Goal: Task Accomplishment & Management: Use online tool/utility

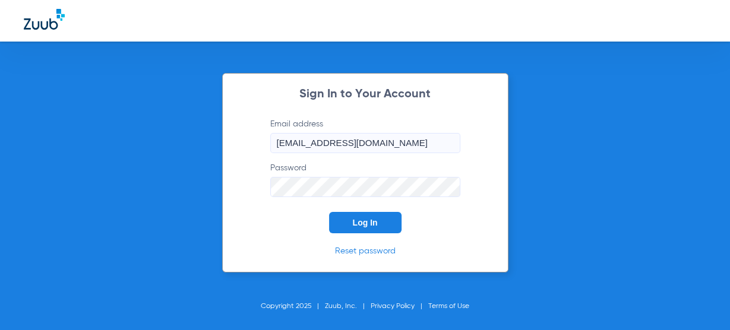
click at [347, 224] on button "Log In" at bounding box center [365, 222] width 73 height 21
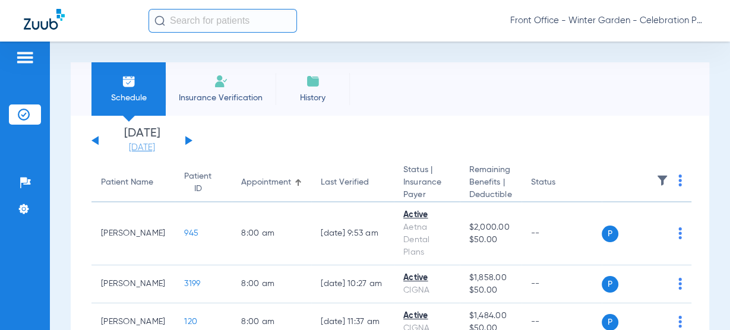
click at [158, 144] on link "[DATE]" at bounding box center [141, 148] width 71 height 12
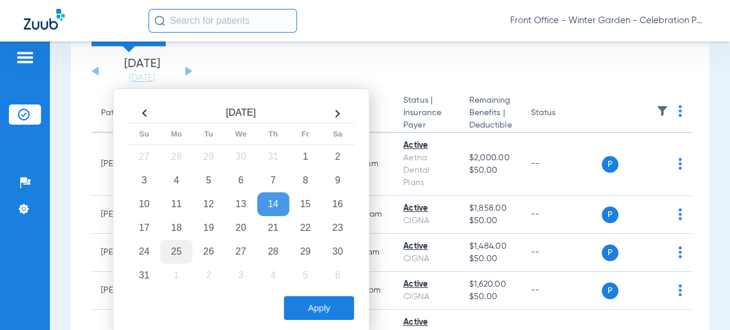
scroll to position [95, 0]
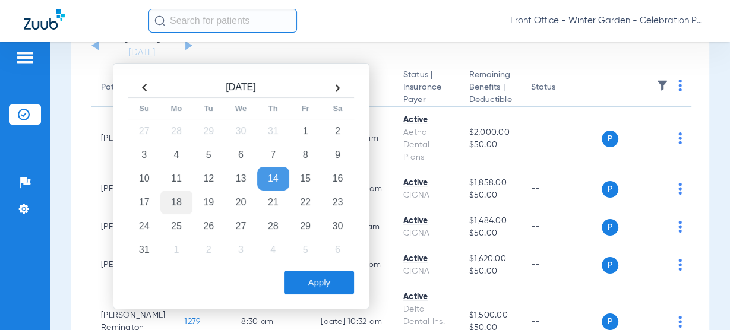
click at [165, 200] on td "18" at bounding box center [176, 203] width 32 height 24
click at [348, 283] on button "Apply" at bounding box center [319, 283] width 70 height 24
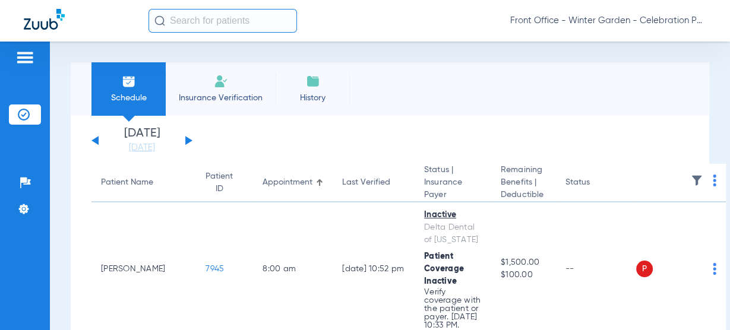
click at [153, 149] on link "[DATE]" at bounding box center [141, 148] width 71 height 12
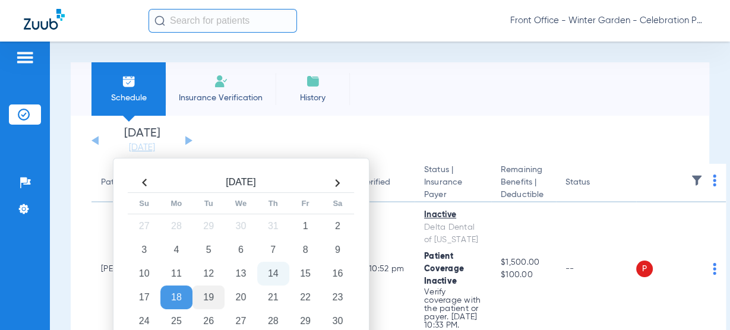
click at [211, 294] on td "19" at bounding box center [209, 298] width 32 height 24
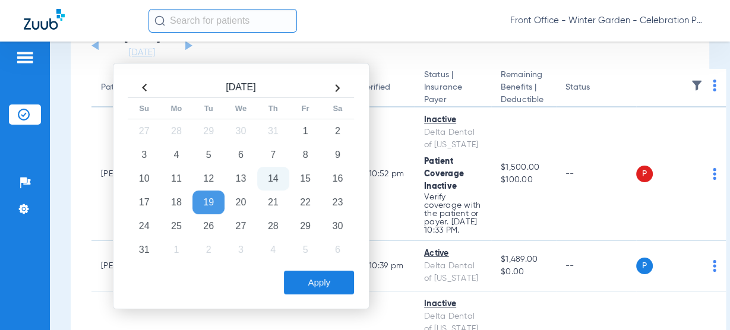
click at [298, 274] on button "Apply" at bounding box center [319, 283] width 70 height 24
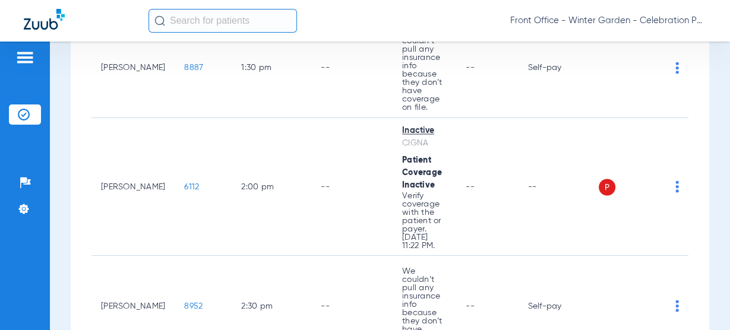
scroll to position [1708, 0]
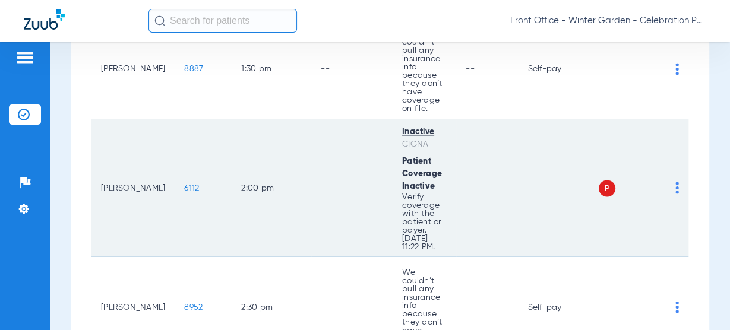
click at [184, 184] on span "6112" at bounding box center [191, 188] width 15 height 8
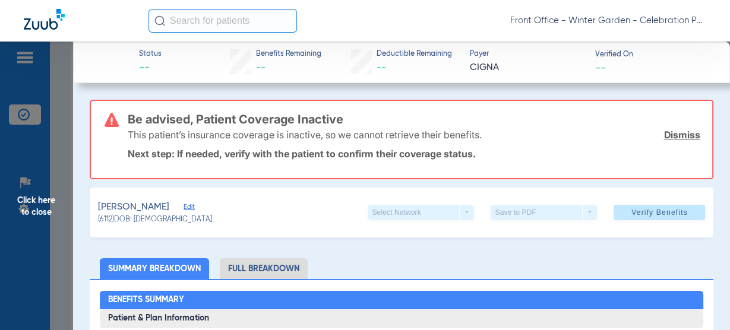
click at [189, 205] on span "Edit" at bounding box center [189, 208] width 11 height 11
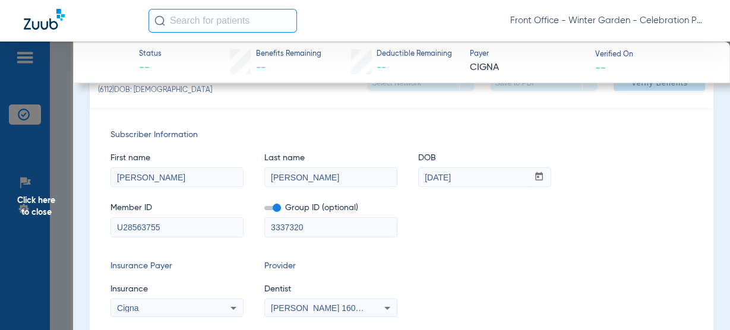
scroll to position [143, 0]
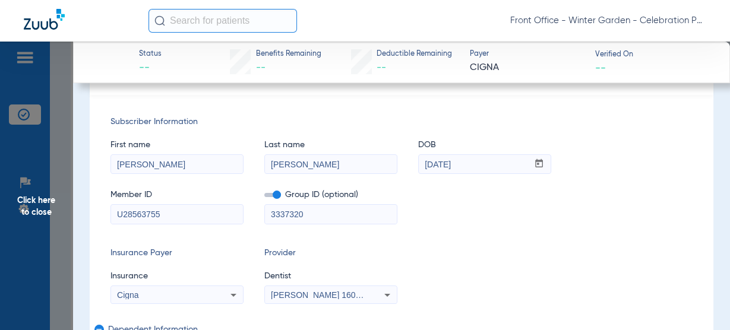
drag, startPoint x: 181, startPoint y: 211, endPoint x: -43, endPoint y: 198, distance: 223.8
click at [0, 198] on html "Front Office - Winter Garden - Celebration Pediatric Dentistry Patients Insuran…" at bounding box center [365, 165] width 730 height 330
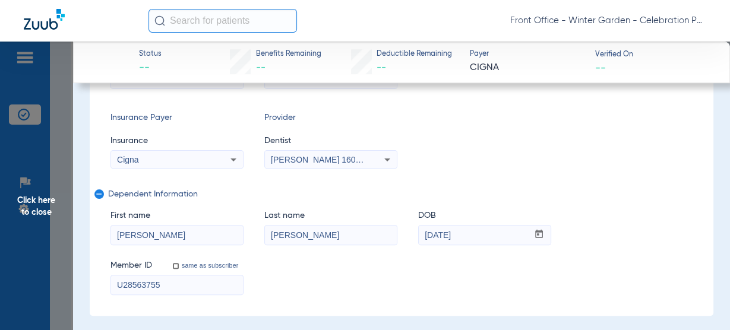
scroll to position [285, 0]
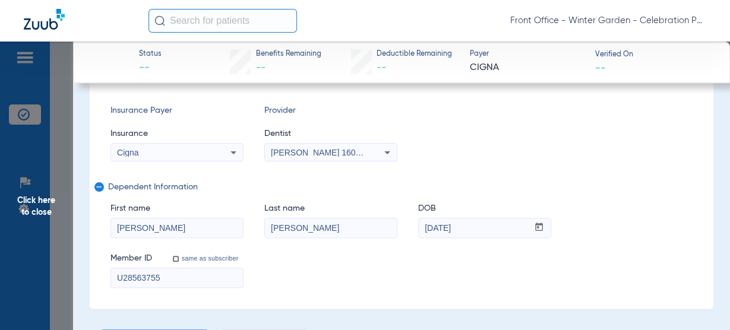
drag, startPoint x: 466, startPoint y: 216, endPoint x: 242, endPoint y: 213, distance: 223.5
click at [242, 213] on div "First name William Last name Scallon DOB mm / dd / yyyy 03/19/2014" at bounding box center [402, 215] width 583 height 46
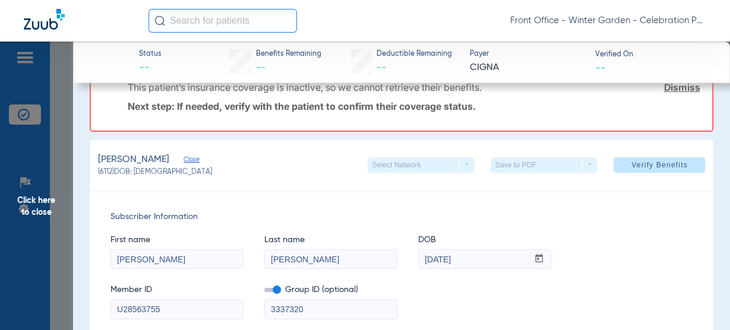
scroll to position [0, 0]
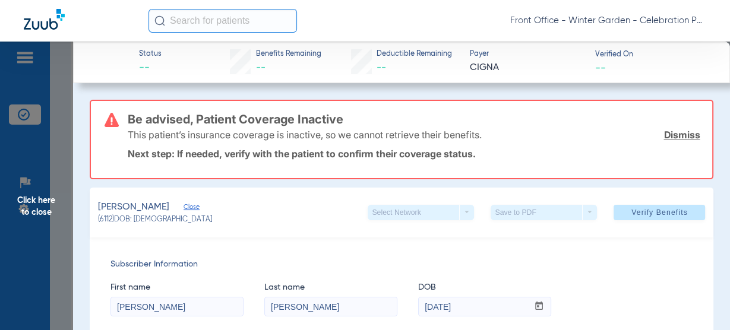
click at [40, 222] on span "Click here to close" at bounding box center [36, 207] width 73 height 330
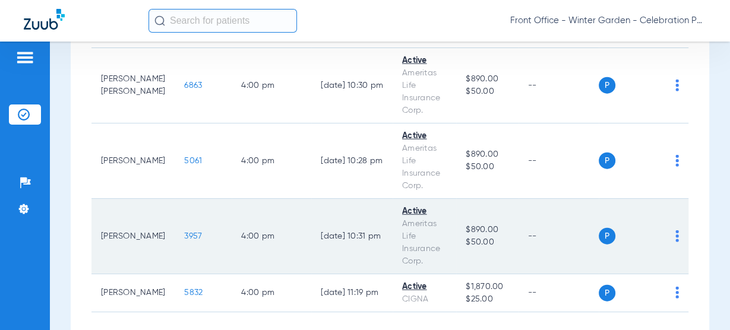
scroll to position [2374, 0]
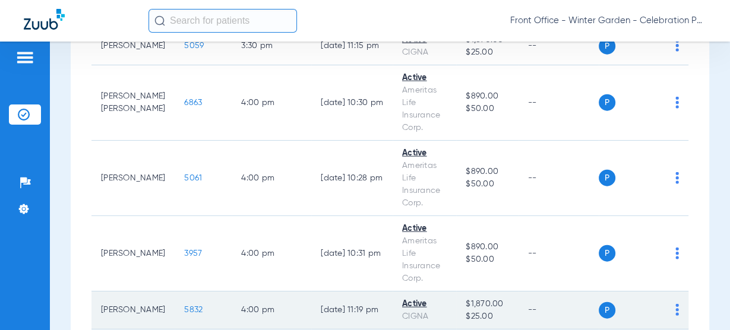
click at [184, 306] on span "5832" at bounding box center [193, 310] width 18 height 8
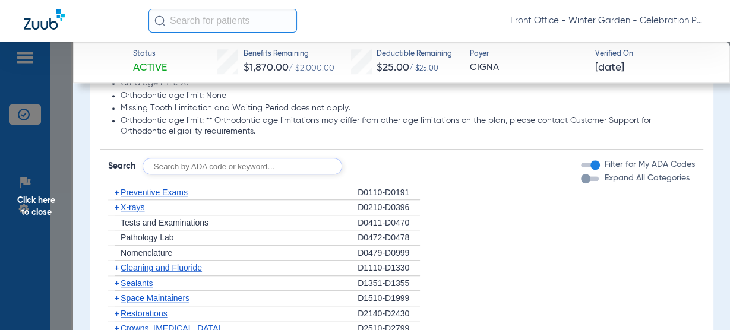
scroll to position [903, 0]
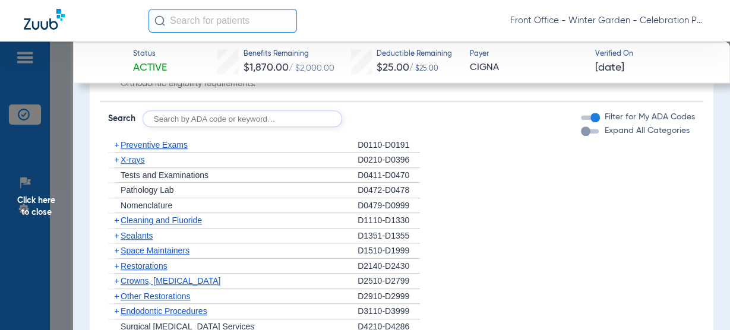
click at [150, 163] on div "+ X-rays" at bounding box center [233, 160] width 250 height 15
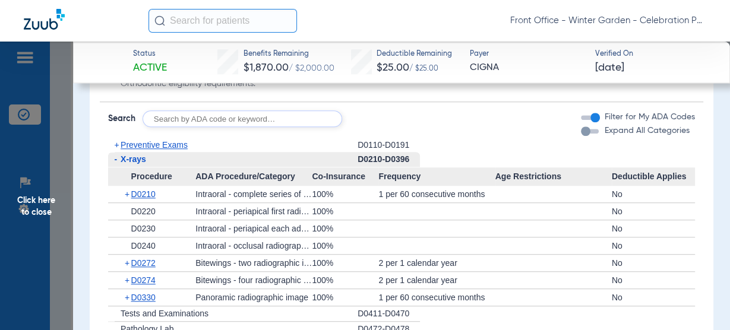
click at [141, 160] on span "X-rays" at bounding box center [134, 160] width 26 height 10
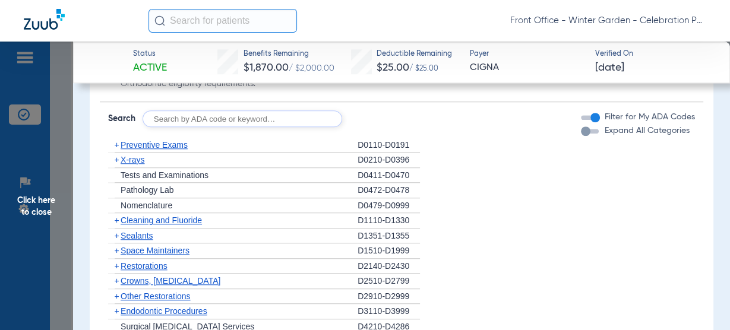
click at [140, 160] on span "X-rays" at bounding box center [133, 160] width 24 height 10
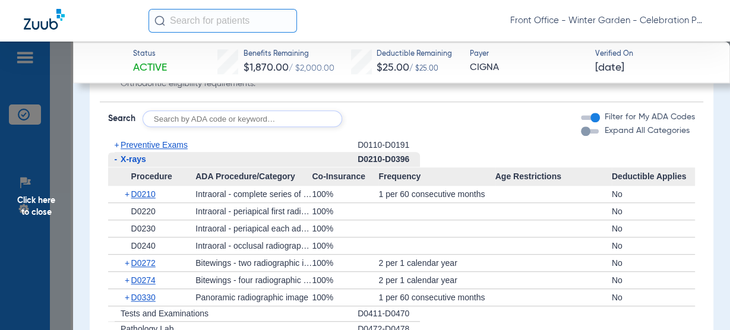
scroll to position [951, 0]
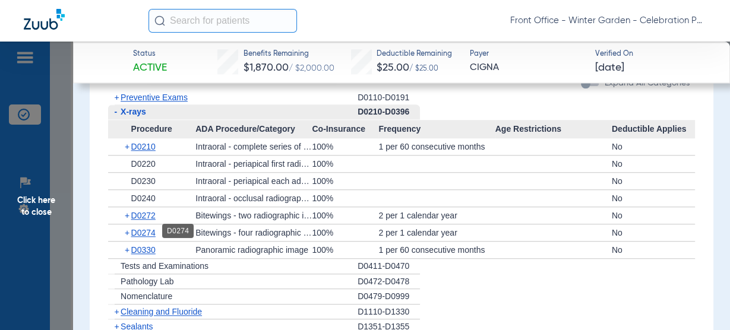
click at [149, 233] on span "D0274" at bounding box center [143, 233] width 24 height 10
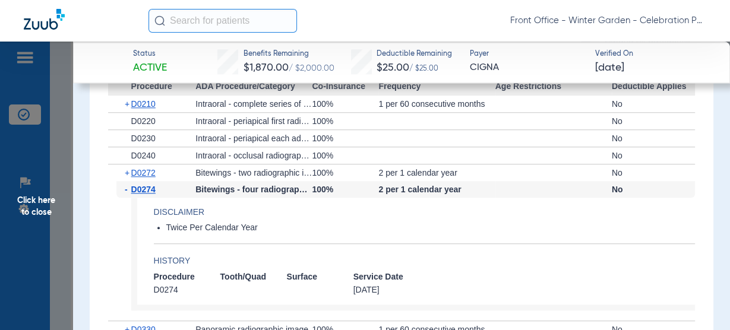
scroll to position [998, 0]
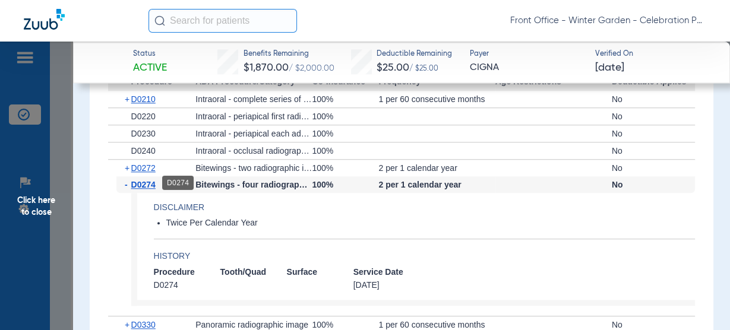
click at [149, 187] on span "D0274" at bounding box center [143, 185] width 24 height 10
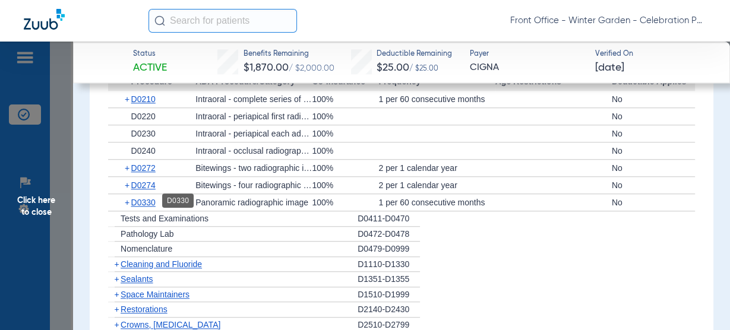
click at [151, 198] on span "D0330" at bounding box center [143, 203] width 24 height 10
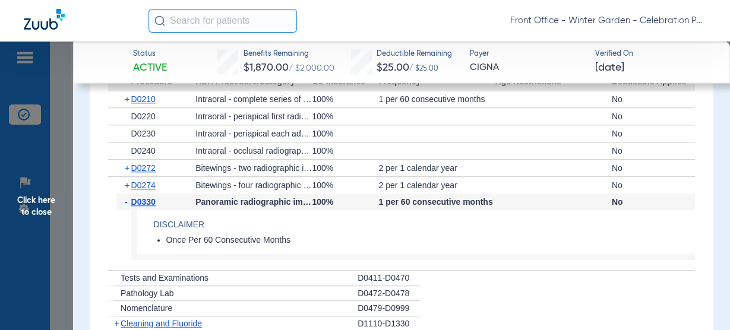
scroll to position [1046, 0]
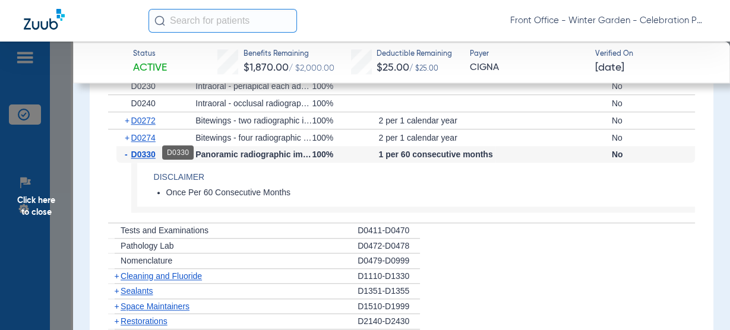
click at [152, 150] on span "D0330" at bounding box center [143, 155] width 24 height 10
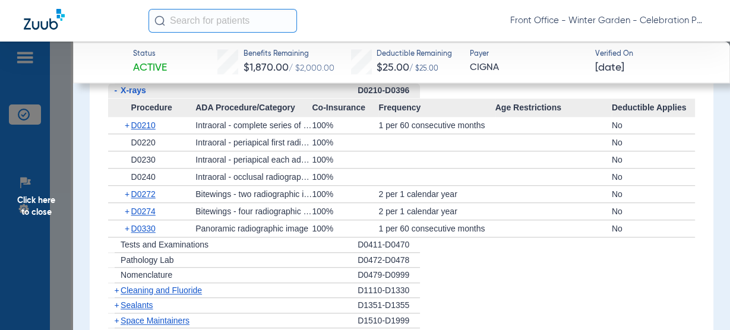
scroll to position [951, 0]
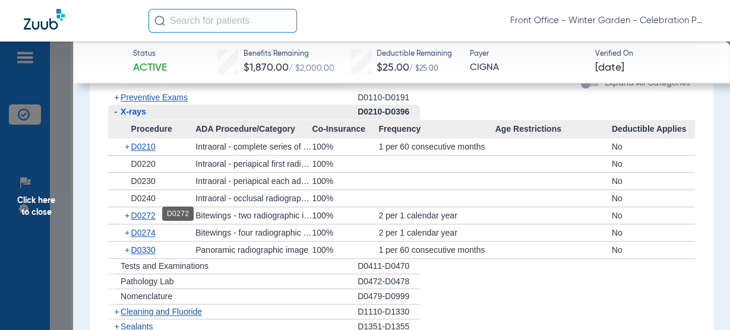
click at [133, 212] on span "D0272" at bounding box center [143, 216] width 24 height 10
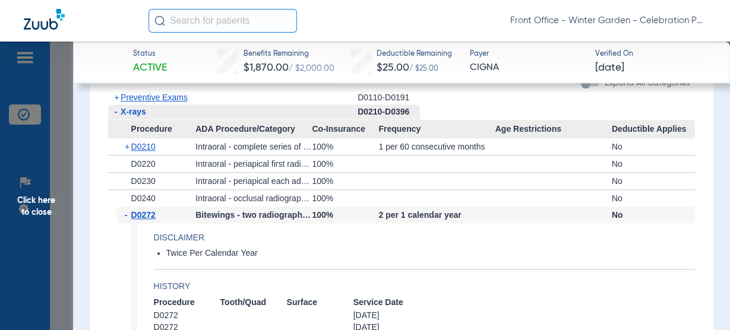
scroll to position [998, 0]
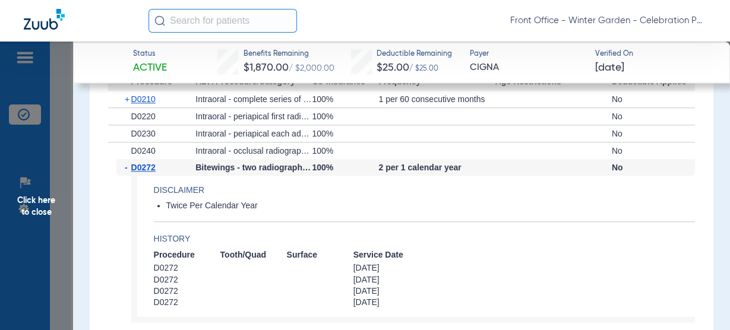
click at [146, 160] on div "- D0272" at bounding box center [155, 167] width 79 height 17
click at [144, 165] on span "D0272" at bounding box center [143, 168] width 24 height 10
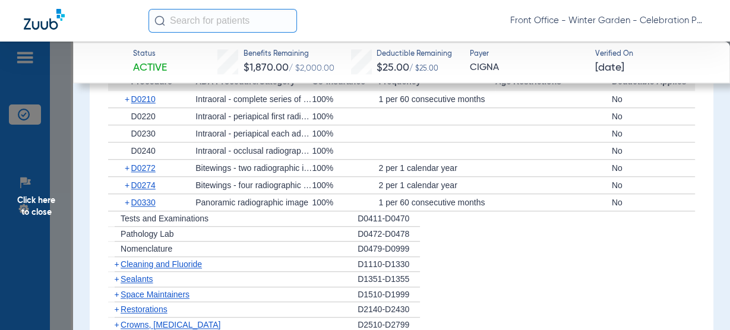
drag, startPoint x: 171, startPoint y: 263, endPoint x: 193, endPoint y: 248, distance: 26.7
click at [171, 263] on span "Cleaning and Fluoride" at bounding box center [161, 265] width 81 height 10
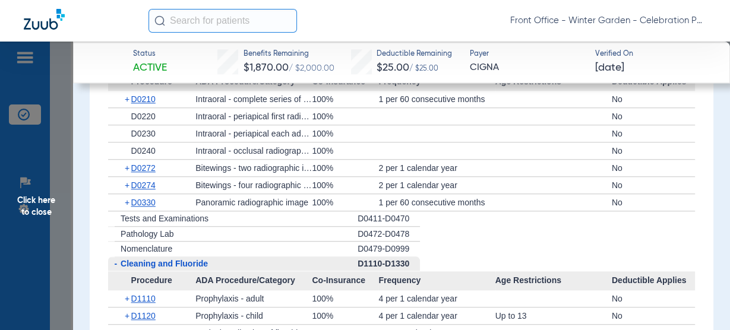
scroll to position [1094, 0]
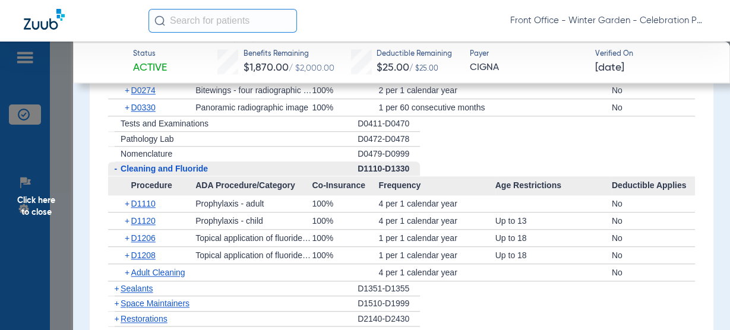
click at [56, 218] on span "Click here to close" at bounding box center [36, 207] width 73 height 330
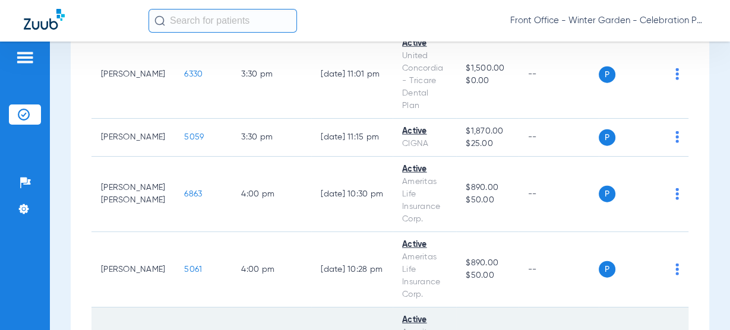
scroll to position [2279, 0]
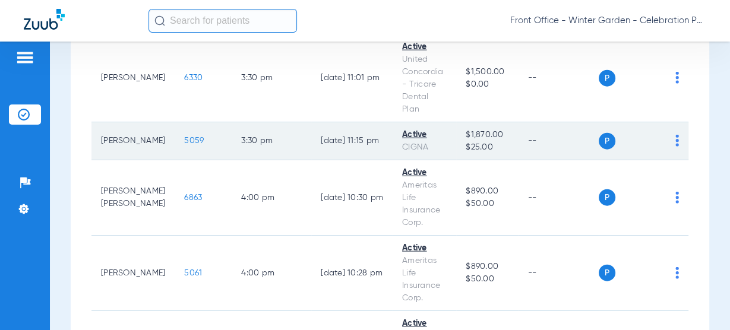
click at [184, 137] on span "5059" at bounding box center [194, 141] width 20 height 8
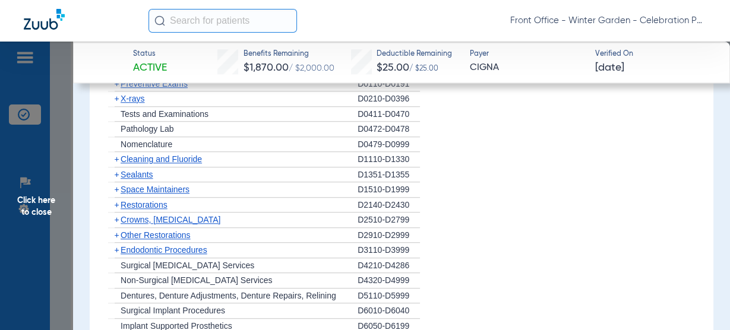
scroll to position [951, 0]
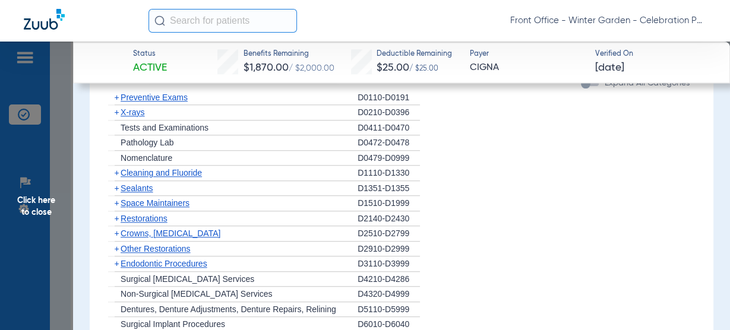
click at [147, 169] on span "Cleaning and Fluoride" at bounding box center [161, 173] width 81 height 10
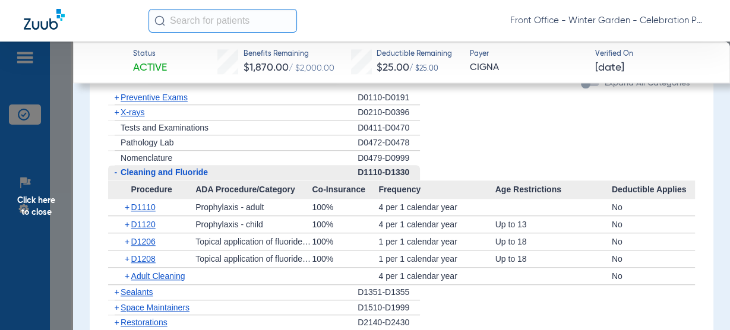
click at [147, 169] on span "Cleaning and Fluoride" at bounding box center [164, 173] width 87 height 10
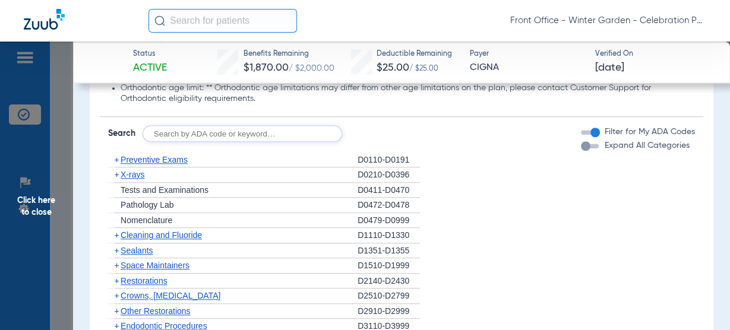
scroll to position [903, 0]
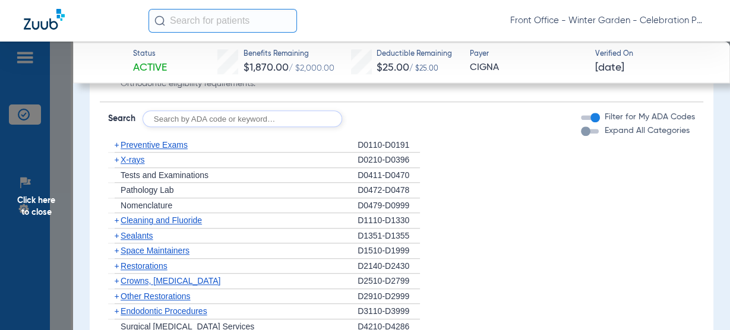
click at [141, 163] on span "X-rays" at bounding box center [133, 160] width 24 height 10
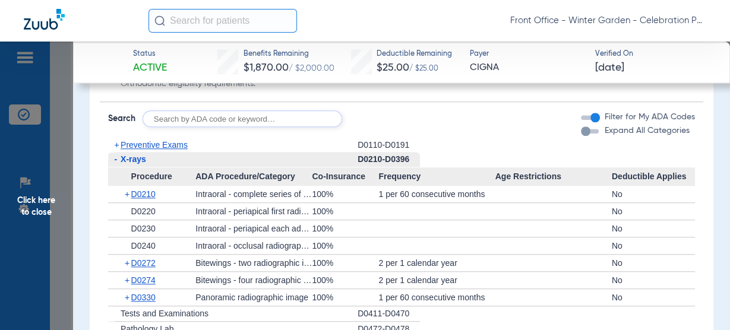
click at [140, 289] on div "+ D0330" at bounding box center [155, 297] width 79 height 17
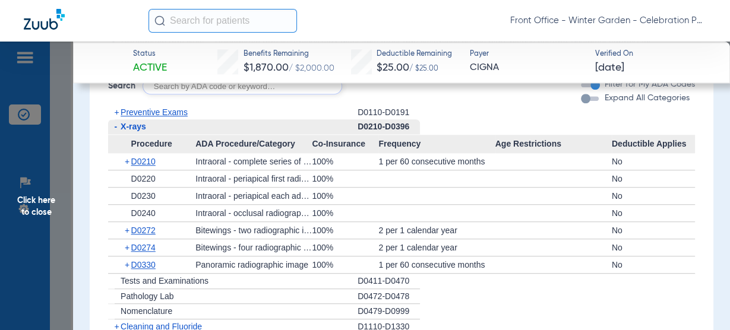
scroll to position [951, 0]
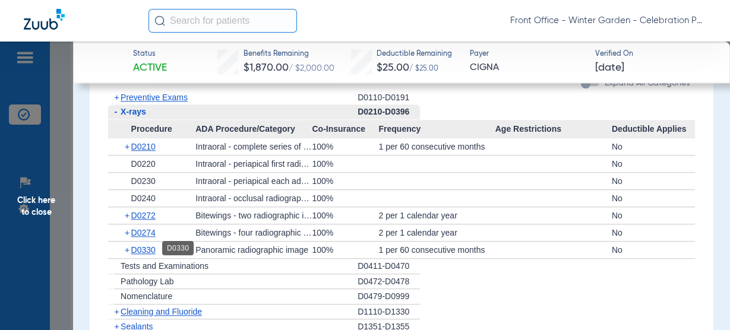
click at [139, 250] on span "D0330" at bounding box center [143, 250] width 24 height 10
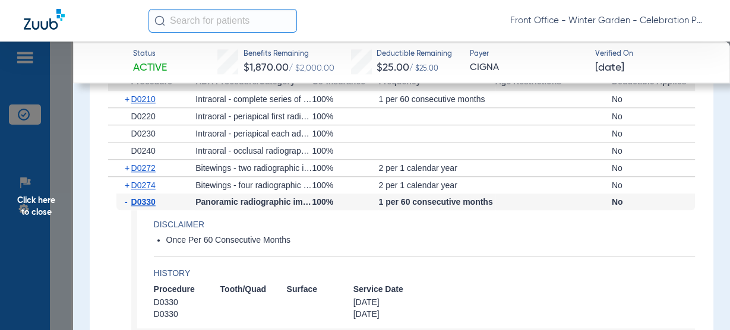
scroll to position [1046, 0]
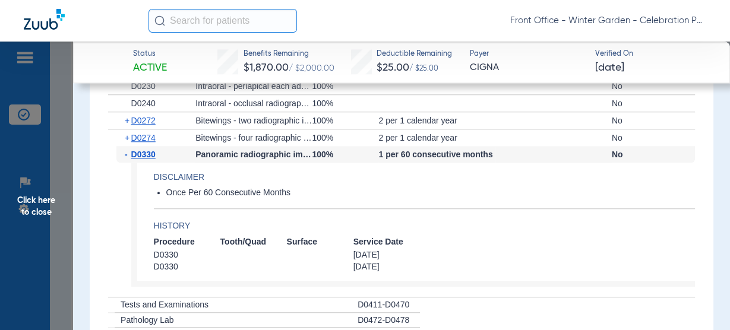
drag, startPoint x: 54, startPoint y: 210, endPoint x: 13, endPoint y: 207, distance: 41.1
click at [54, 210] on span "Click here to close" at bounding box center [36, 207] width 73 height 330
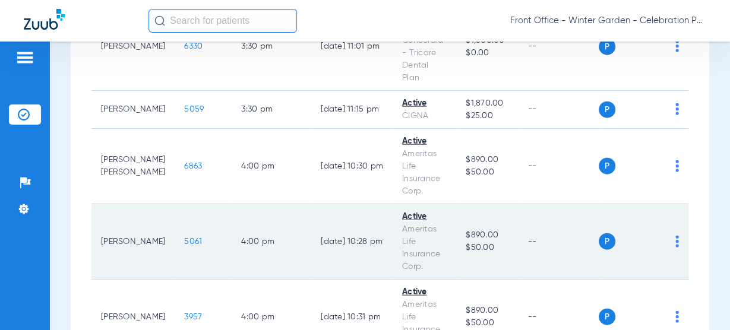
scroll to position [2326, 0]
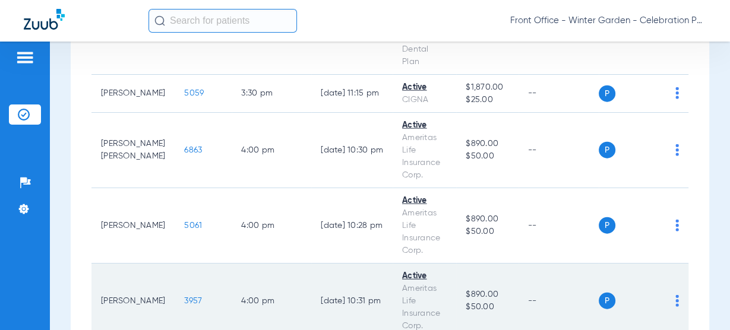
click at [184, 297] on span "3957" at bounding box center [193, 301] width 18 height 8
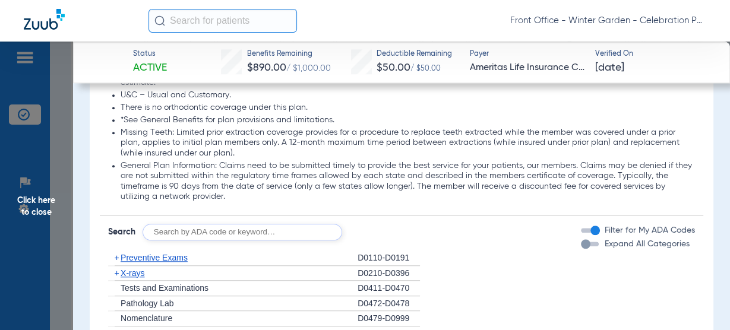
scroll to position [998, 0]
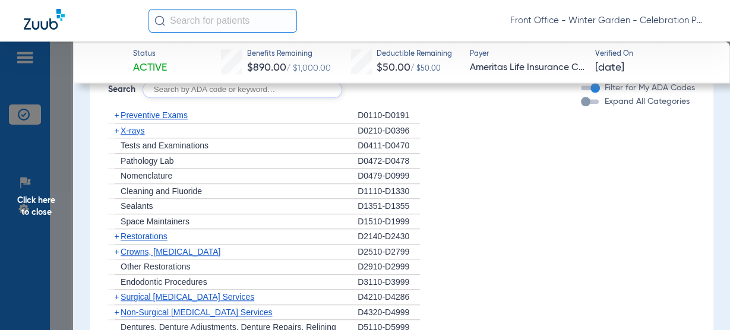
click at [131, 130] on span "X-rays" at bounding box center [133, 131] width 24 height 10
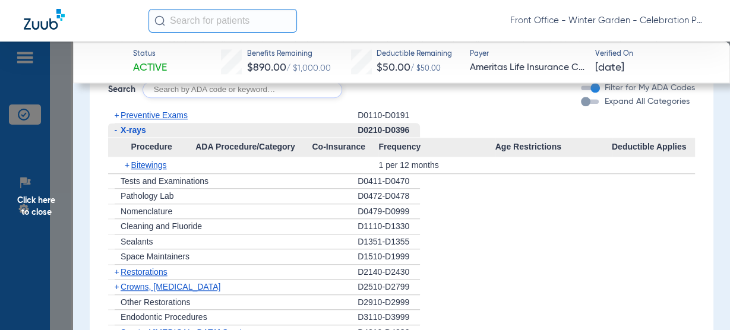
click at [131, 130] on span "X-rays" at bounding box center [134, 130] width 26 height 10
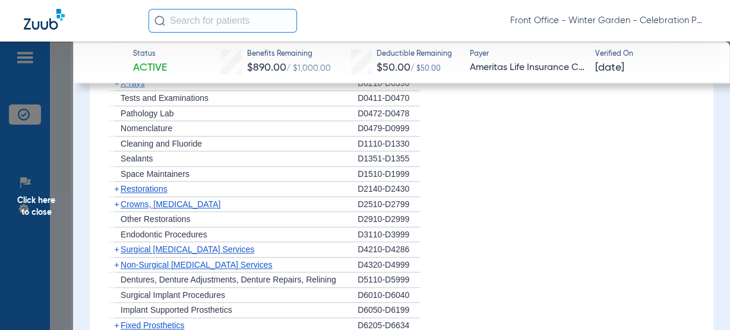
scroll to position [951, 0]
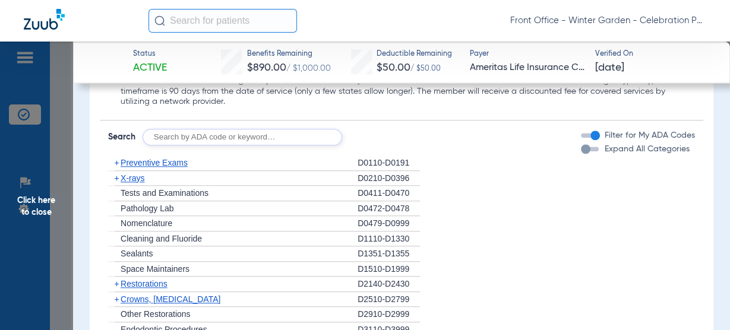
click at [137, 179] on span "X-rays" at bounding box center [133, 179] width 24 height 10
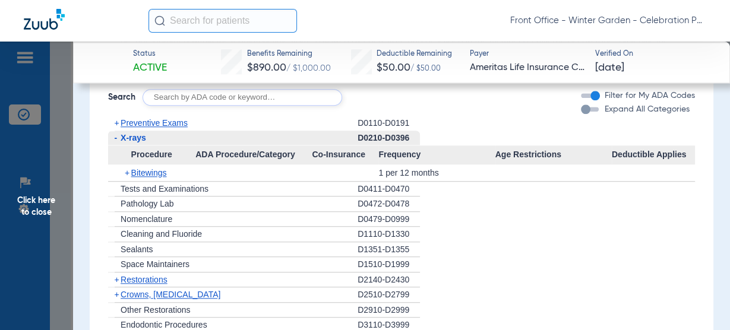
scroll to position [998, 0]
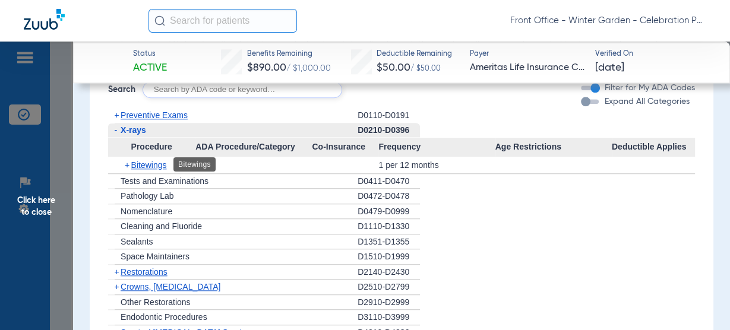
click at [165, 162] on span "Bitewings" at bounding box center [149, 165] width 36 height 10
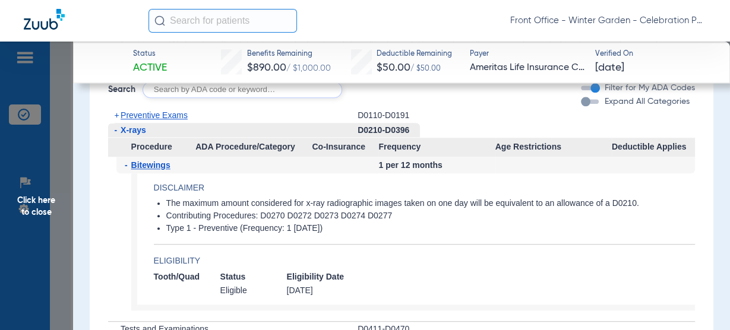
scroll to position [1046, 0]
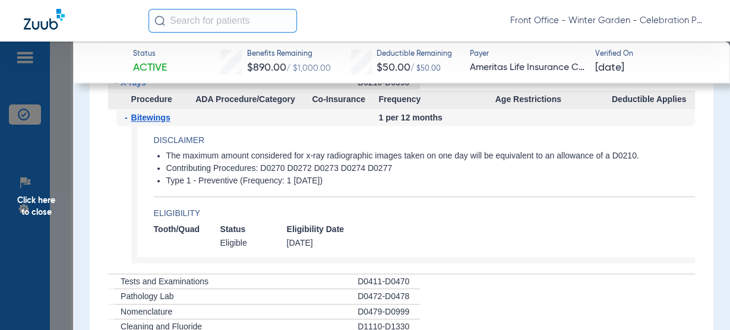
click at [156, 111] on div "- Bitewings" at bounding box center [155, 117] width 79 height 17
click at [162, 114] on span "Bitewings" at bounding box center [150, 118] width 39 height 10
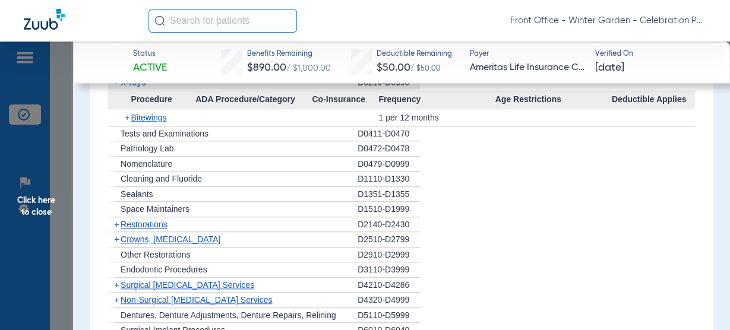
drag, startPoint x: 33, startPoint y: 225, endPoint x: 122, endPoint y: 263, distance: 96.7
click at [33, 225] on span "Click here to close" at bounding box center [36, 207] width 73 height 330
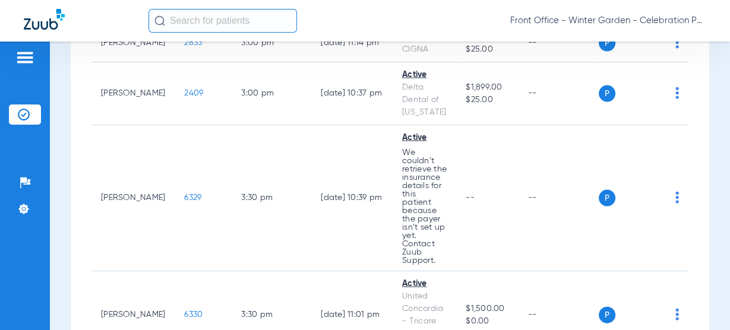
scroll to position [2041, 0]
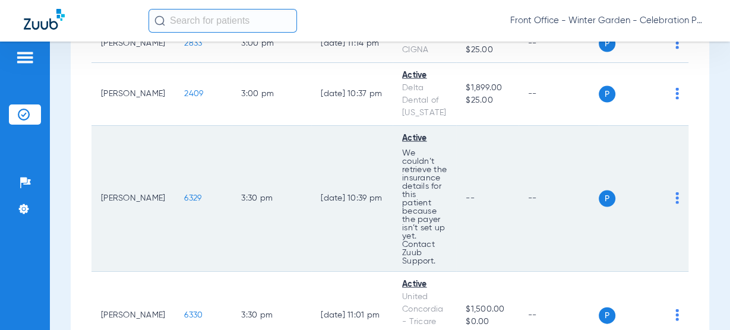
click at [184, 194] on span "6329" at bounding box center [192, 198] width 17 height 8
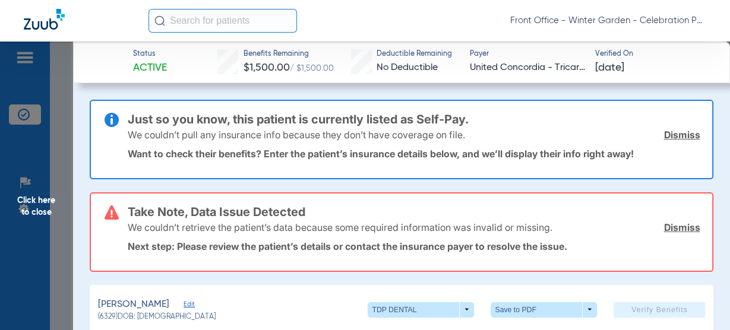
click at [664, 226] on link "Dismiss" at bounding box center [682, 228] width 36 height 12
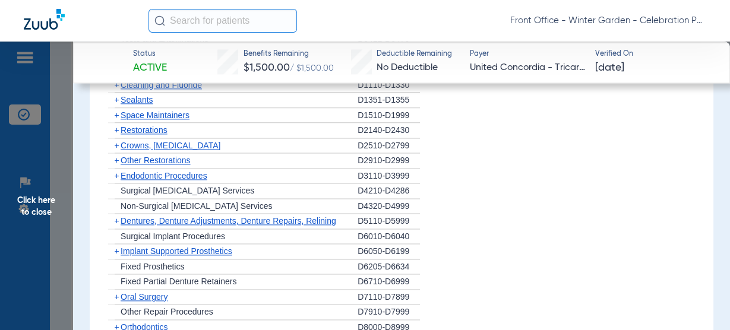
scroll to position [1141, 0]
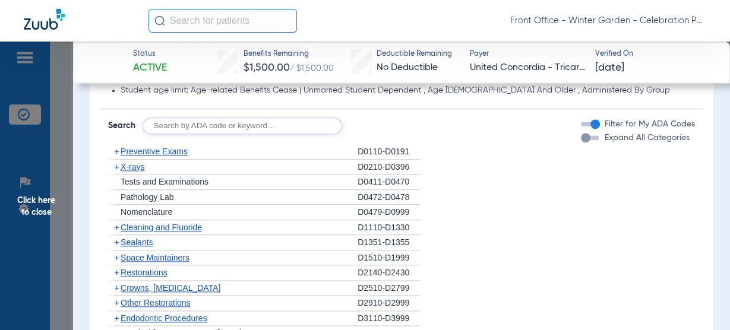
click at [138, 166] on span "X-rays" at bounding box center [133, 167] width 24 height 10
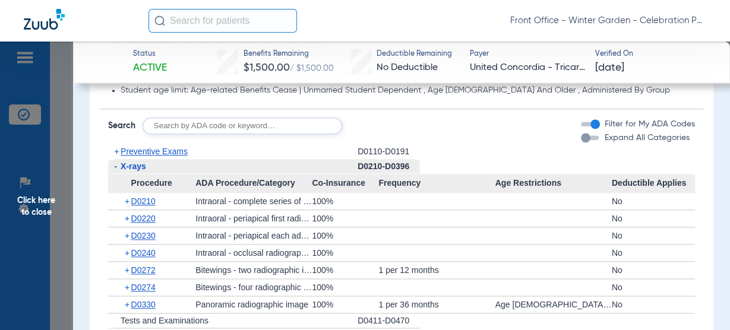
click at [138, 166] on span "X-rays" at bounding box center [134, 167] width 26 height 10
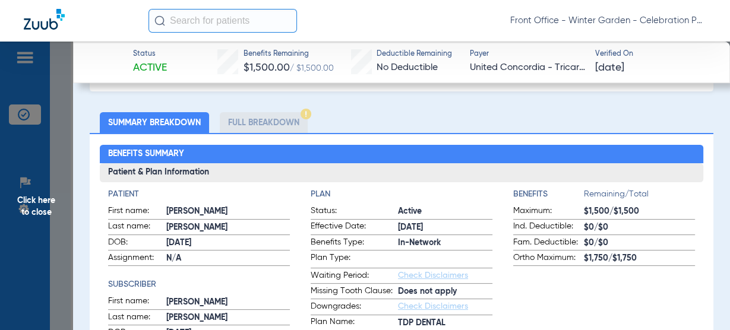
scroll to position [95, 0]
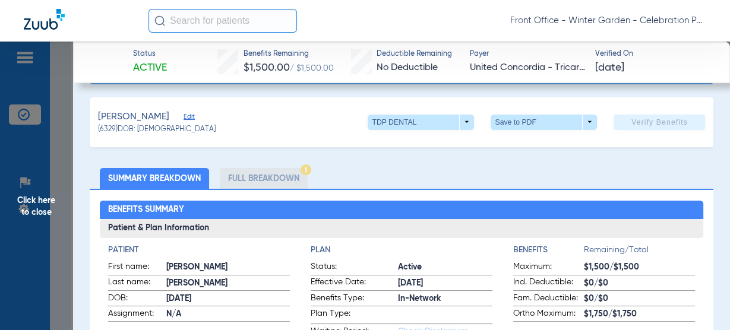
drag, startPoint x: 58, startPoint y: 207, endPoint x: 8, endPoint y: 219, distance: 51.3
click at [58, 207] on span "Click here to close" at bounding box center [36, 207] width 73 height 330
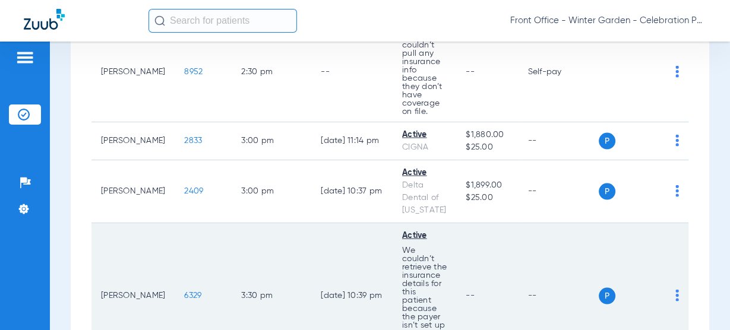
scroll to position [1898, 0]
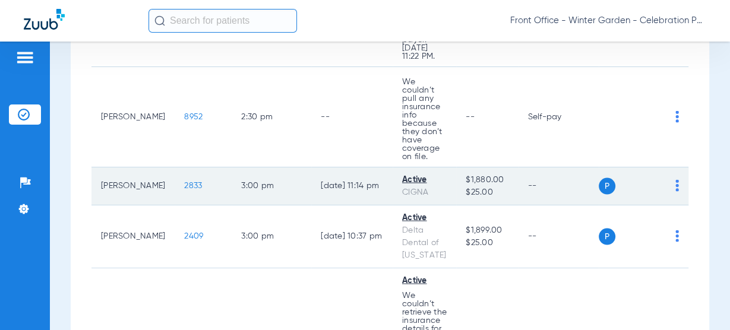
click at [184, 182] on span "2833" at bounding box center [193, 186] width 18 height 8
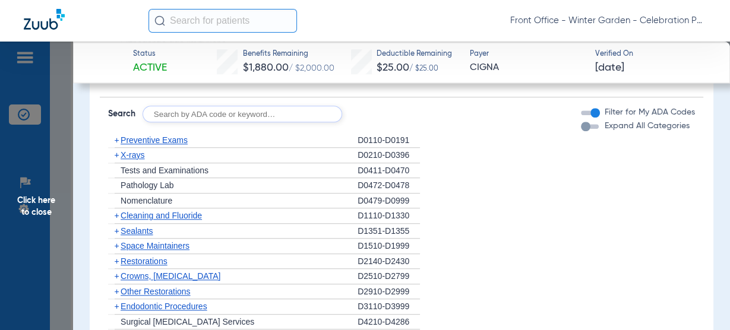
scroll to position [903, 0]
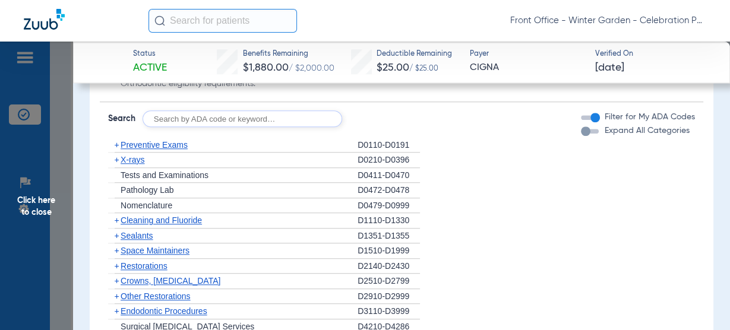
drag, startPoint x: 128, startPoint y: 160, endPoint x: 149, endPoint y: 160, distance: 21.4
click at [128, 160] on span "X-rays" at bounding box center [133, 160] width 24 height 10
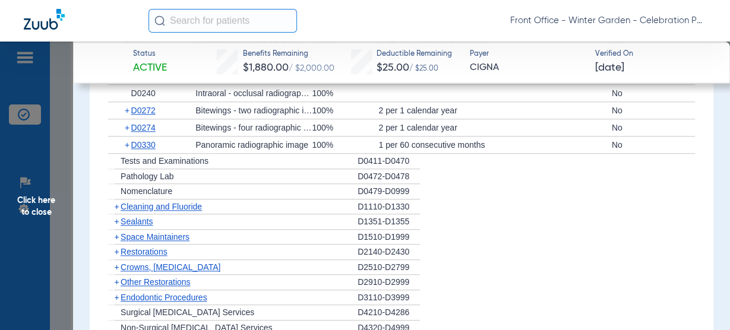
scroll to position [1094, 0]
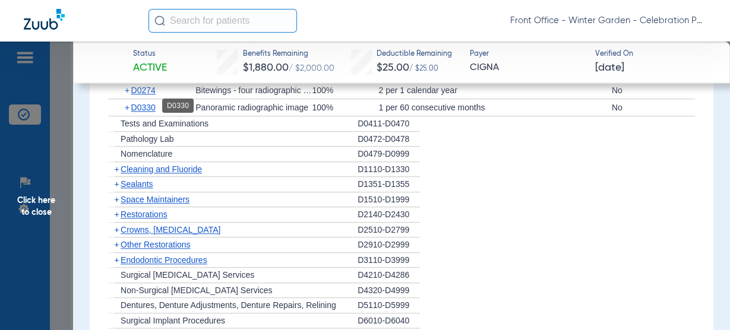
click at [155, 105] on span "D0330" at bounding box center [143, 108] width 24 height 10
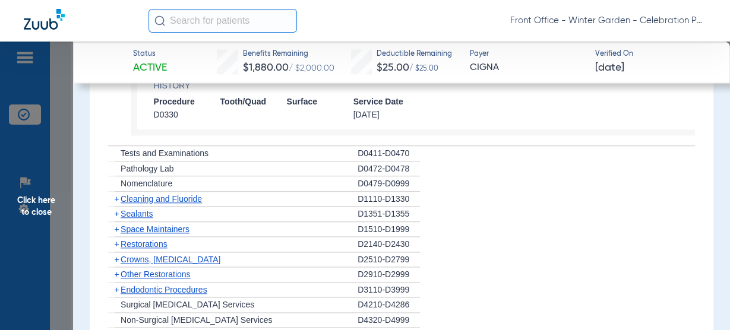
scroll to position [1189, 0]
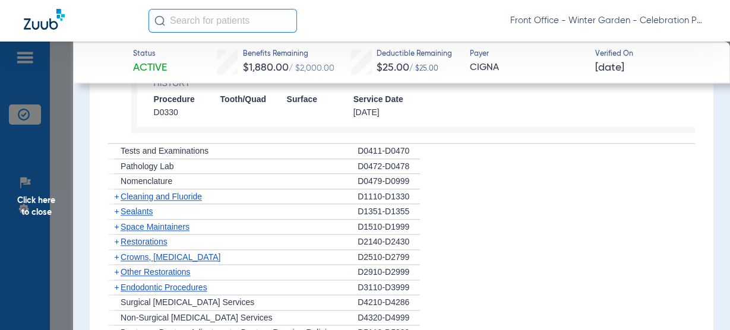
click at [151, 192] on span "Cleaning and Fluoride" at bounding box center [161, 197] width 81 height 10
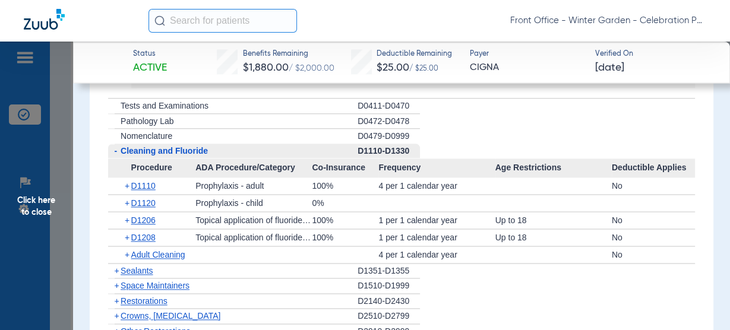
scroll to position [1236, 0]
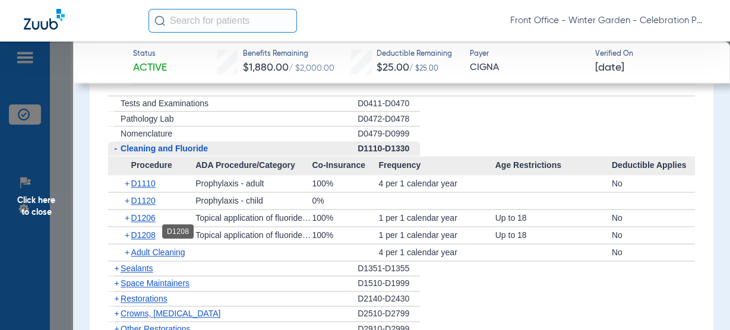
click at [153, 232] on span "D1208" at bounding box center [143, 236] width 24 height 10
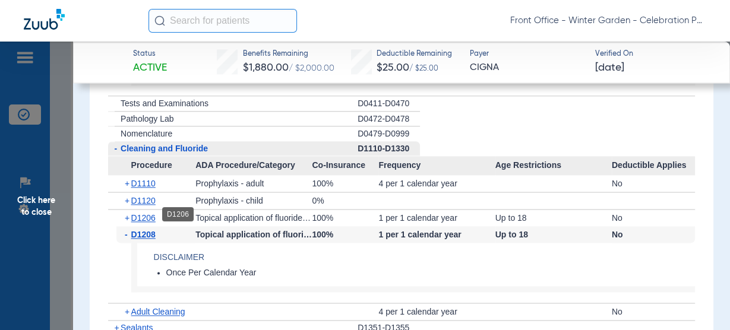
click at [155, 219] on div "+ D1206" at bounding box center [155, 218] width 79 height 17
click at [156, 217] on span "D1206" at bounding box center [143, 218] width 24 height 10
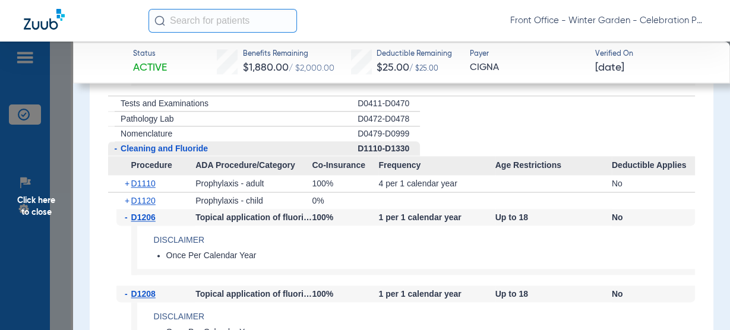
click at [154, 216] on span "D1206" at bounding box center [143, 218] width 24 height 10
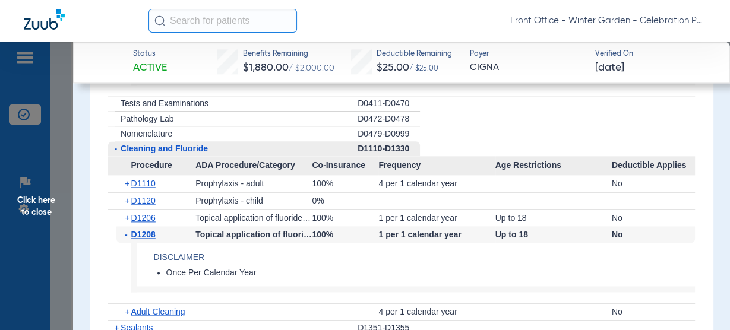
click at [149, 226] on div "- D1208" at bounding box center [155, 234] width 79 height 17
click at [148, 230] on span "D1208" at bounding box center [143, 235] width 24 height 10
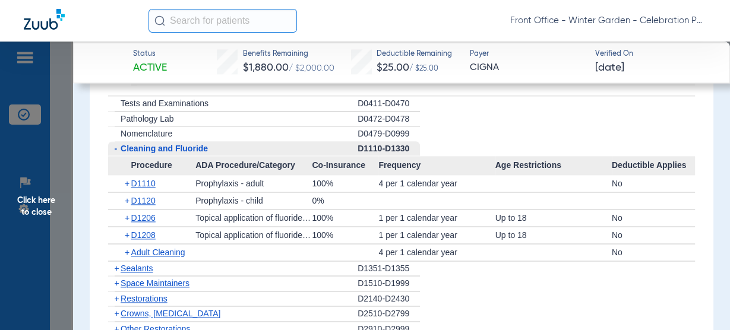
drag, startPoint x: 142, startPoint y: 268, endPoint x: 170, endPoint y: 263, distance: 28.4
click at [142, 268] on span "Sealants" at bounding box center [137, 269] width 32 height 10
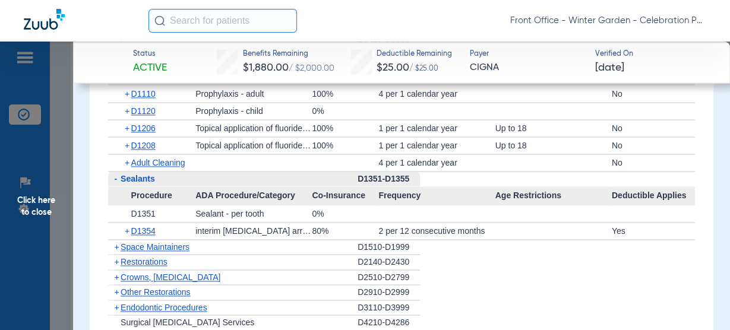
scroll to position [1331, 0]
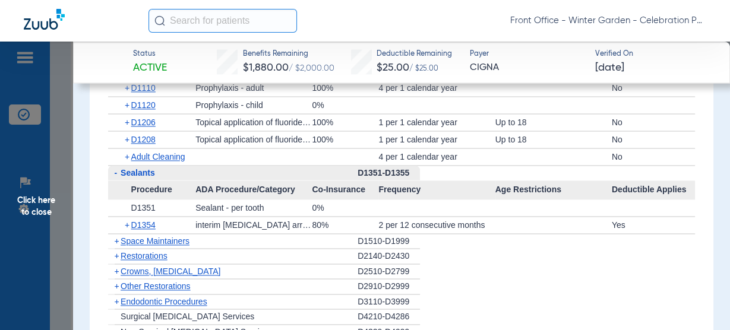
click at [160, 204] on div "+ D1351" at bounding box center [155, 208] width 79 height 17
drag, startPoint x: 43, startPoint y: 219, endPoint x: 98, endPoint y: 226, distance: 55.7
click at [43, 219] on span "Click here to close" at bounding box center [36, 207] width 73 height 330
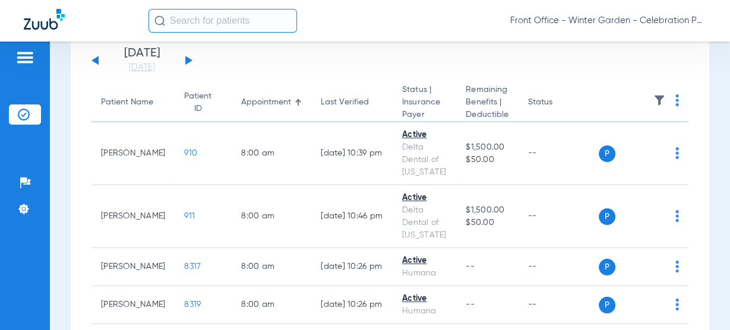
scroll to position [95, 0]
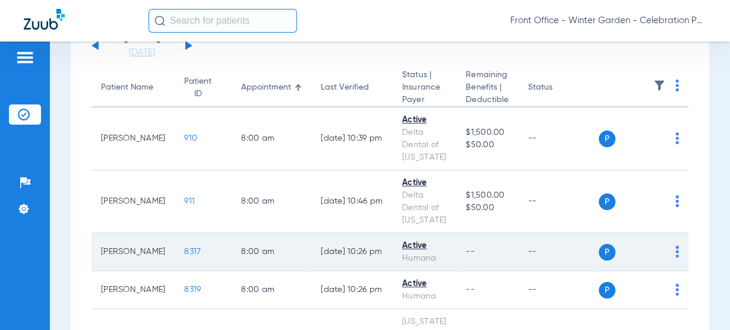
click at [184, 248] on span "8317" at bounding box center [192, 252] width 17 height 8
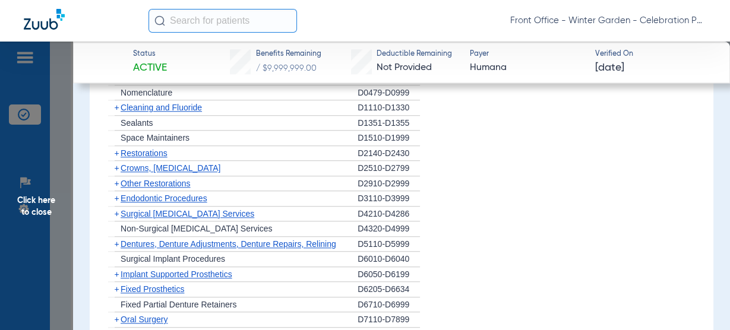
scroll to position [856, 0]
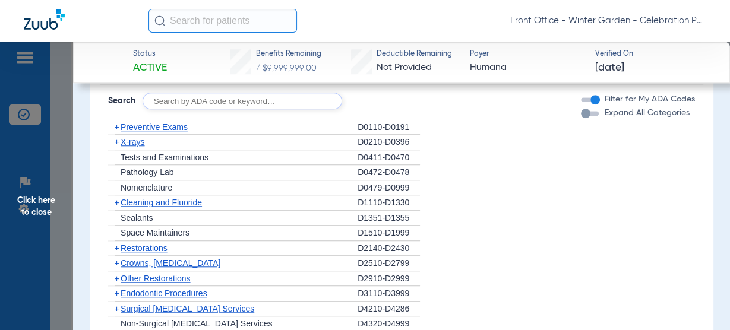
click at [144, 141] on span "X-rays" at bounding box center [133, 142] width 24 height 10
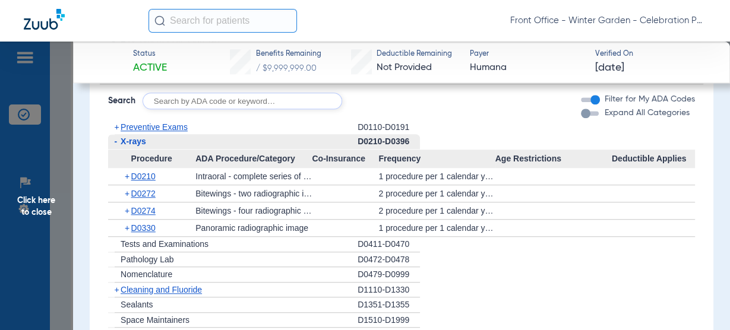
click at [146, 141] on span "X-rays" at bounding box center [134, 142] width 26 height 10
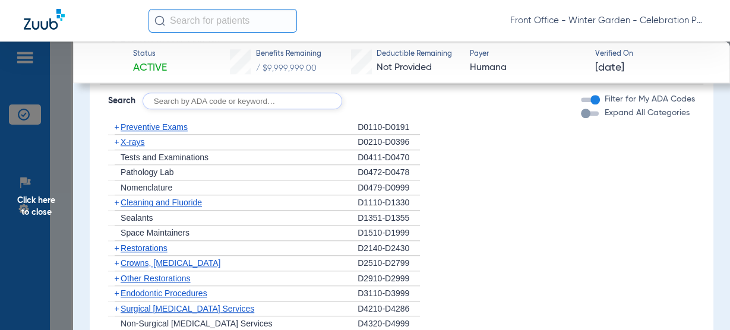
click at [150, 201] on span "Cleaning and Fluoride" at bounding box center [161, 203] width 81 height 10
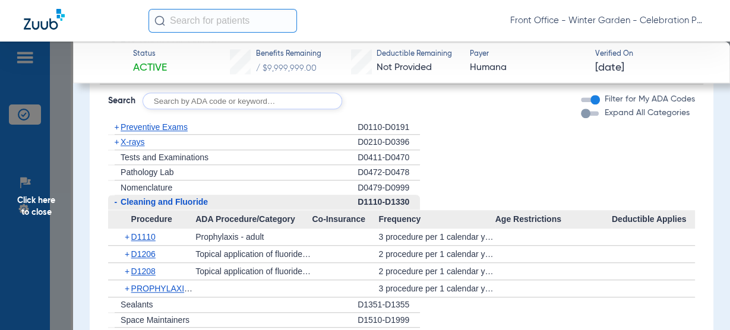
click at [150, 201] on span "Cleaning and Fluoride" at bounding box center [164, 202] width 87 height 10
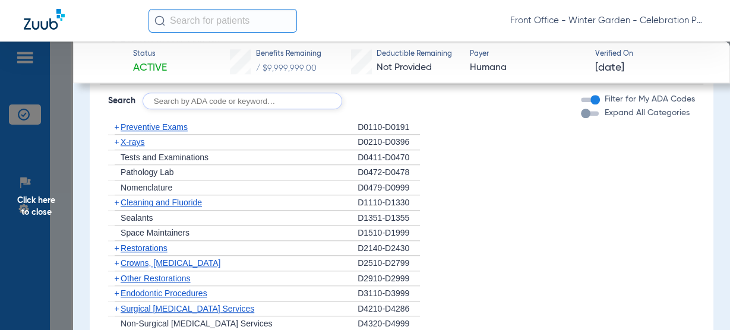
click at [147, 203] on span "Cleaning and Fluoride" at bounding box center [161, 203] width 81 height 10
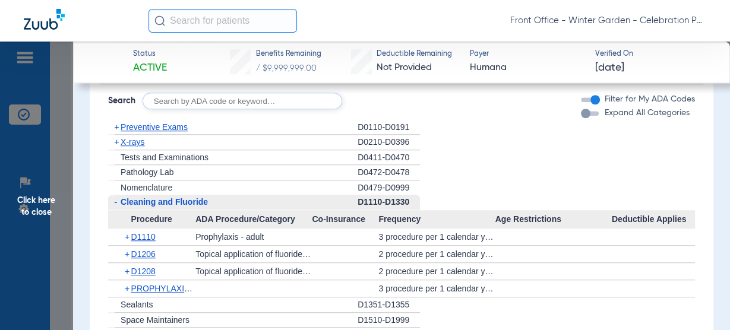
click at [147, 203] on span "Cleaning and Fluoride" at bounding box center [164, 202] width 87 height 10
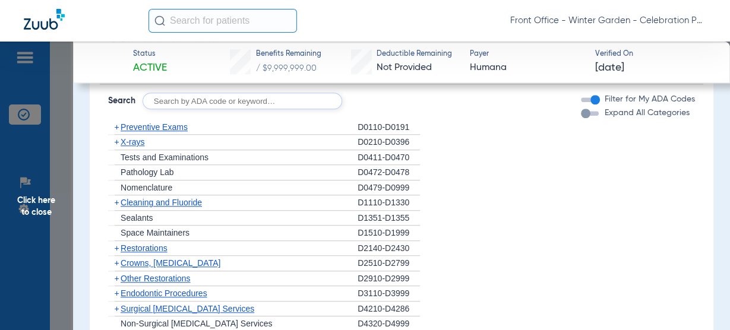
click at [138, 213] on span "Sealants" at bounding box center [137, 218] width 32 height 10
click at [138, 214] on span "Sealants" at bounding box center [137, 218] width 32 height 10
click at [66, 205] on span "Click here to close" at bounding box center [36, 207] width 73 height 330
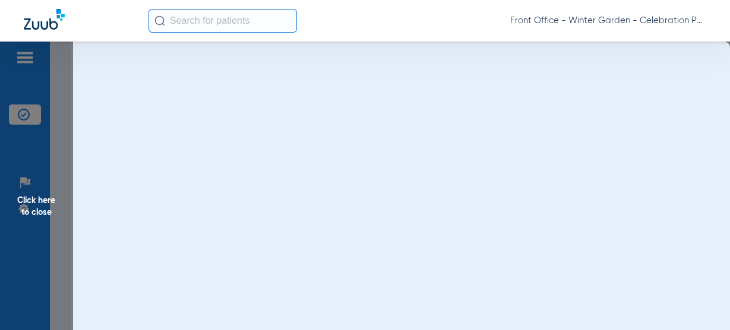
scroll to position [0, 0]
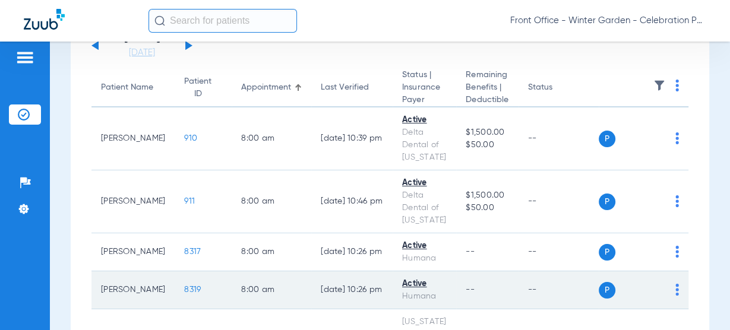
click at [184, 292] on span "8319" at bounding box center [192, 290] width 17 height 8
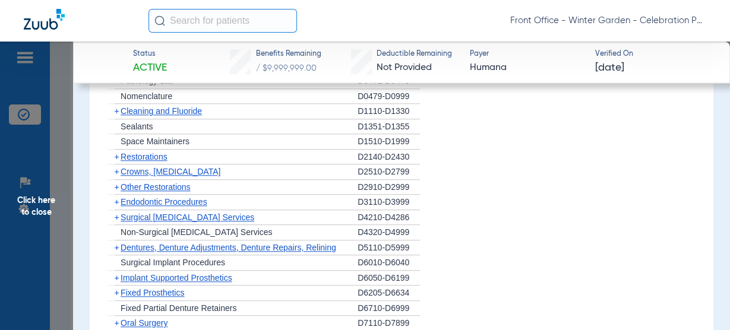
scroll to position [903, 0]
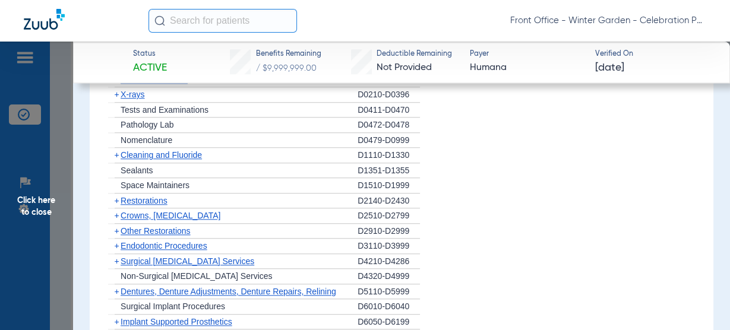
click at [143, 167] on span "Sealants" at bounding box center [137, 171] width 32 height 10
click at [172, 169] on div "+ Sealants" at bounding box center [233, 170] width 250 height 15
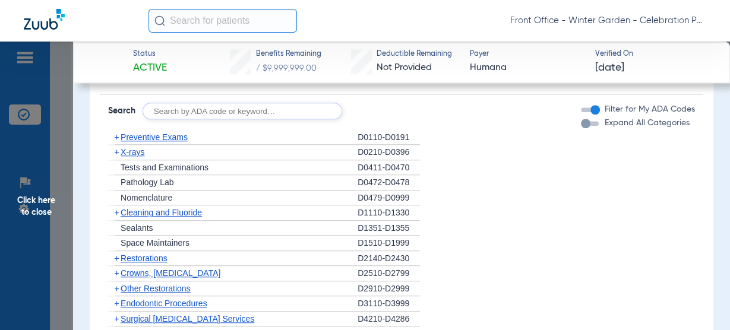
scroll to position [856, 0]
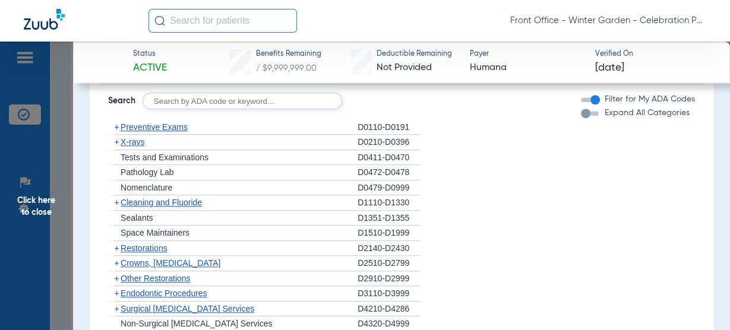
drag, startPoint x: 84, startPoint y: 225, endPoint x: 56, endPoint y: 226, distance: 28.0
click at [84, 225] on app-member-insurance-verification-view "Status Active Benefits Remaining / $9,999,999.00 Deductible Remaining Not Provi…" at bounding box center [401, 40] width 657 height 1709
click at [56, 226] on span "Click here to close" at bounding box center [36, 207] width 73 height 330
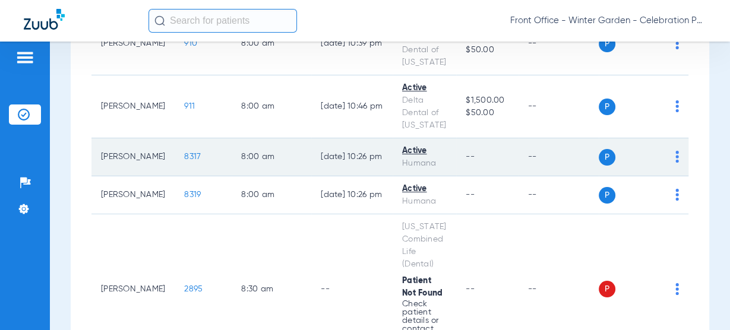
scroll to position [143, 0]
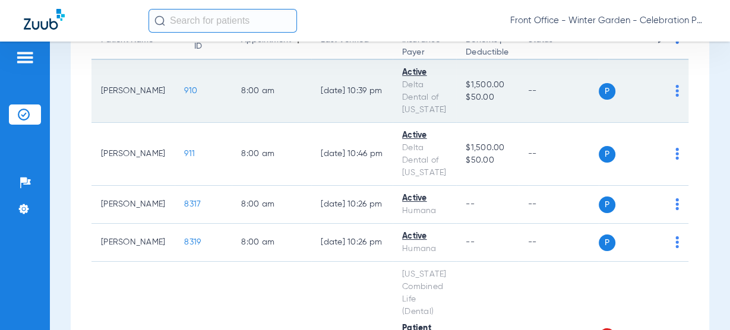
click at [184, 89] on span "910" at bounding box center [190, 91] width 13 height 8
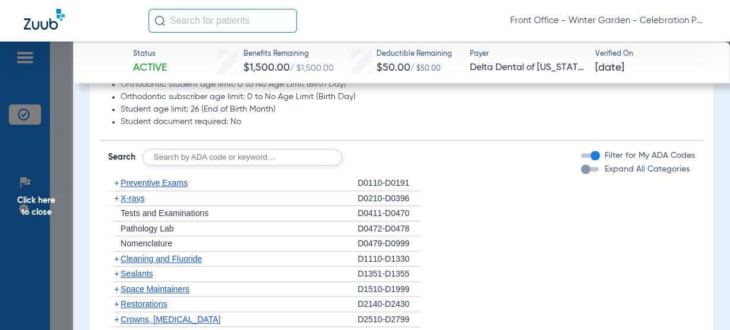
scroll to position [903, 0]
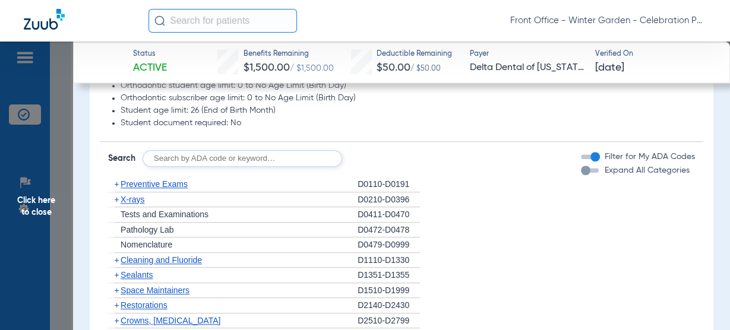
click at [172, 183] on span "Preventive Exams" at bounding box center [154, 184] width 67 height 10
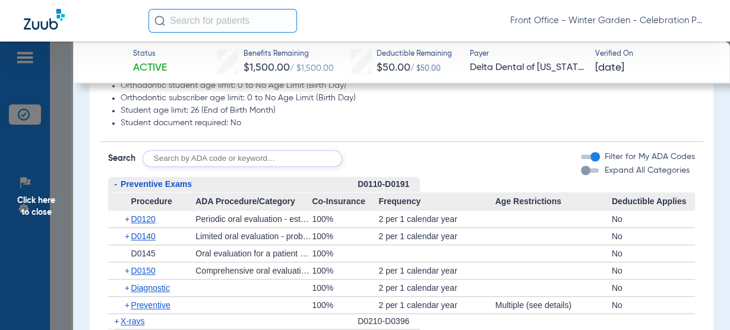
click at [172, 183] on span "Preventive Exams" at bounding box center [156, 184] width 71 height 10
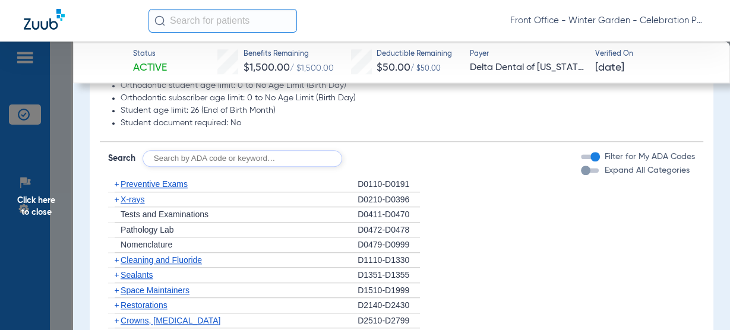
click at [144, 195] on span "X-rays" at bounding box center [133, 200] width 24 height 10
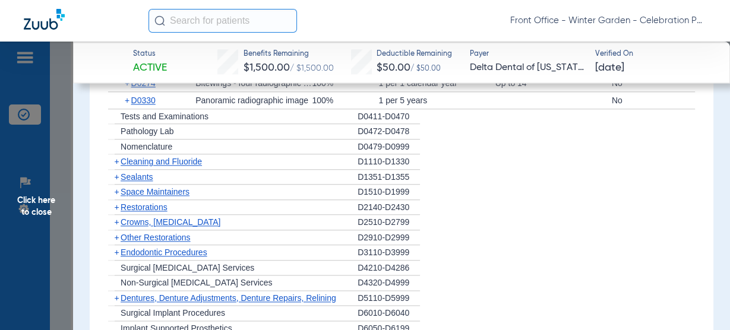
scroll to position [1141, 0]
click at [178, 156] on span "Cleaning and Fluoride" at bounding box center [161, 161] width 81 height 10
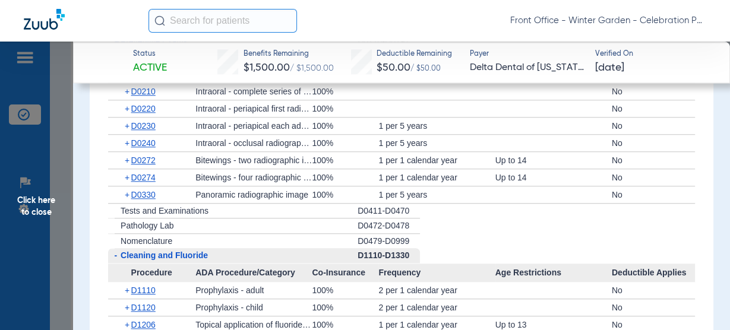
scroll to position [951, 0]
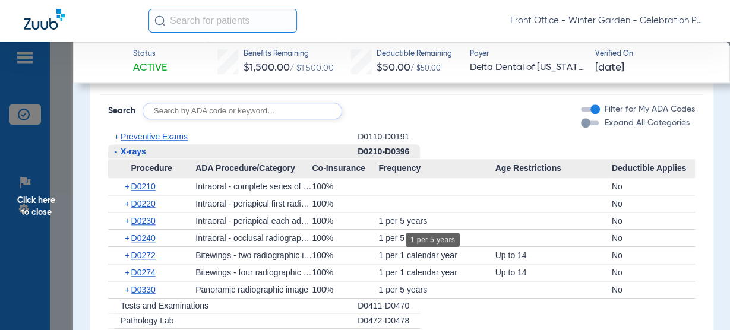
drag, startPoint x: 367, startPoint y: 220, endPoint x: 419, endPoint y: 240, distance: 55.1
click at [419, 240] on body "Front Office - Winter Garden - Celebration Pediatric Dentistry Patients Insuran…" at bounding box center [365, 165] width 730 height 330
click at [421, 233] on div "1 per 5 years" at bounding box center [437, 238] width 116 height 17
click at [153, 240] on span "D0240" at bounding box center [143, 239] width 24 height 10
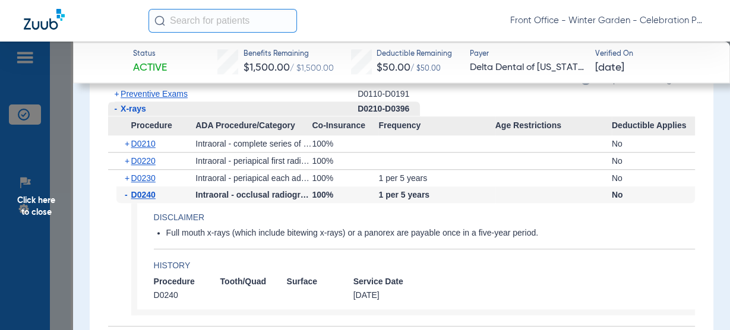
scroll to position [998, 0]
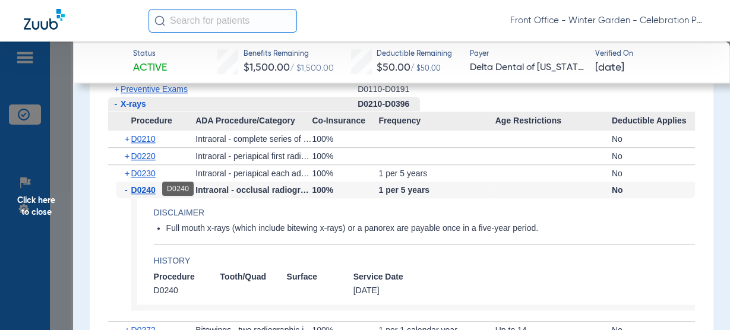
click at [155, 193] on span "D0240" at bounding box center [143, 190] width 24 height 10
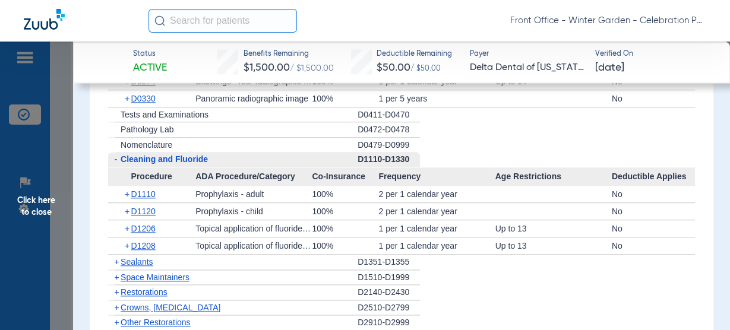
scroll to position [1094, 0]
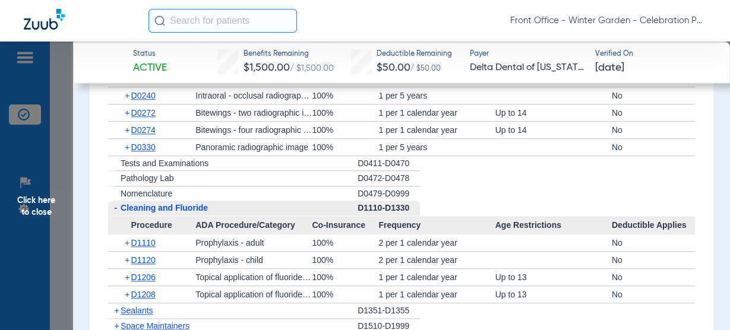
click at [147, 145] on span "D0330" at bounding box center [143, 148] width 24 height 10
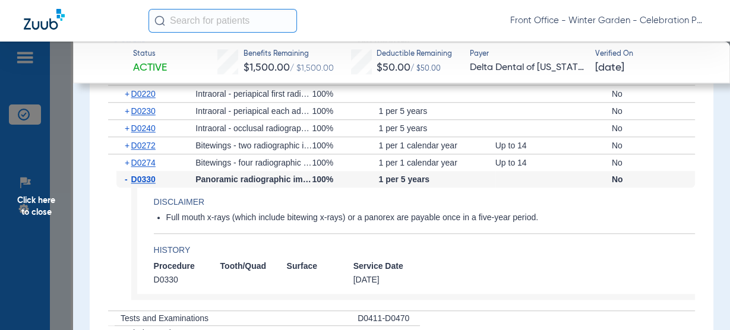
scroll to position [1046, 0]
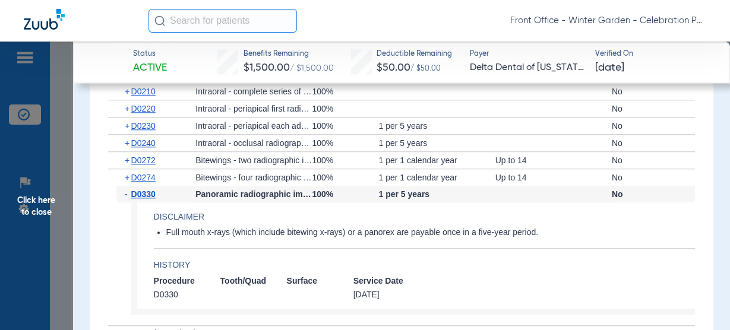
click at [151, 130] on div "+ D0230" at bounding box center [155, 126] width 79 height 17
click at [153, 127] on span "D0230" at bounding box center [143, 126] width 24 height 10
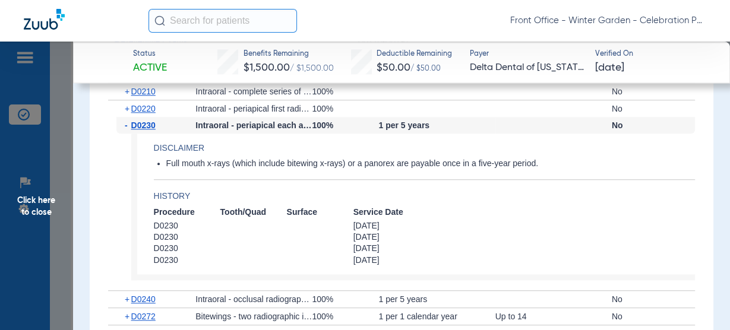
click at [153, 127] on span "D0230" at bounding box center [143, 126] width 24 height 10
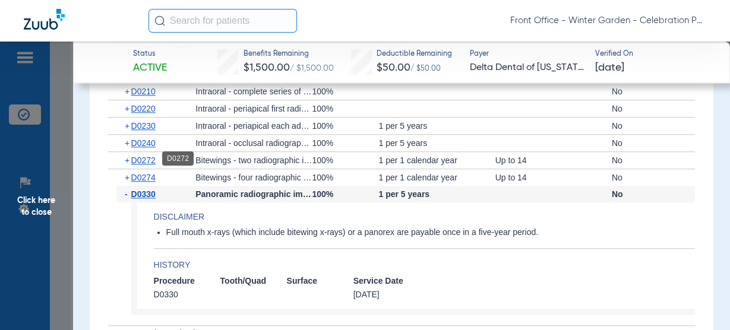
click at [149, 161] on span "D0272" at bounding box center [143, 161] width 24 height 10
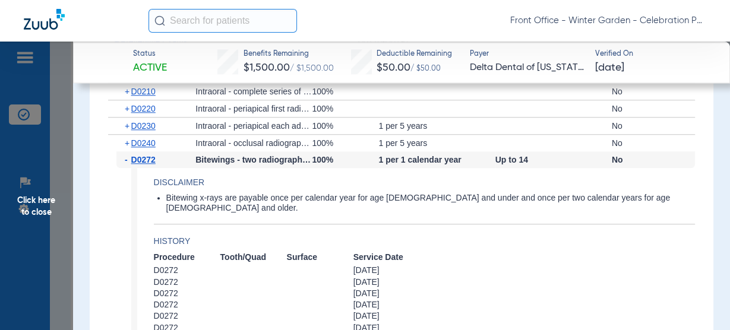
click at [149, 161] on span "D0272" at bounding box center [143, 160] width 24 height 10
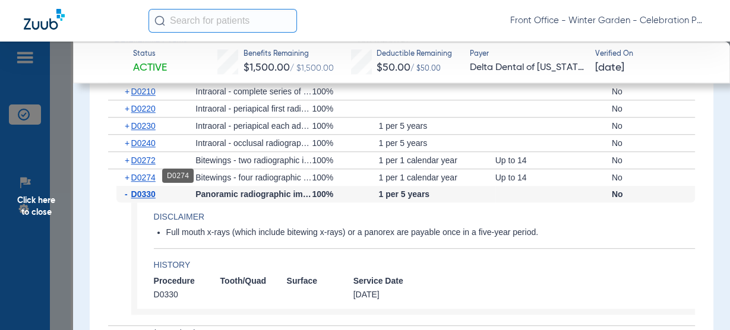
click at [146, 174] on span "D0274" at bounding box center [143, 178] width 24 height 10
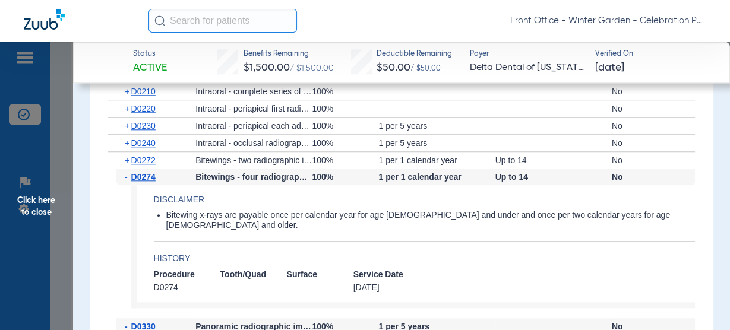
click at [146, 174] on span "D0274" at bounding box center [143, 177] width 24 height 10
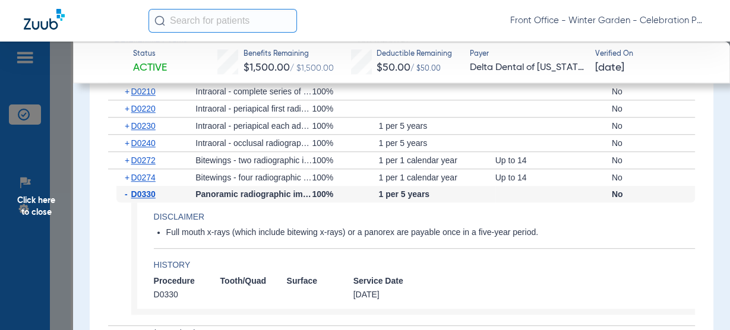
drag, startPoint x: 138, startPoint y: 190, endPoint x: 151, endPoint y: 174, distance: 20.3
click at [138, 190] on span "D0330" at bounding box center [143, 195] width 24 height 10
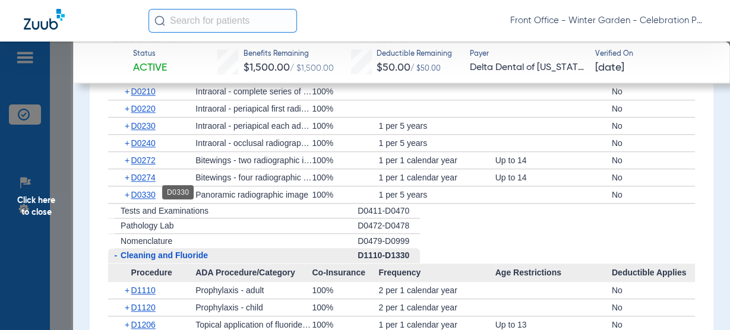
scroll to position [951, 0]
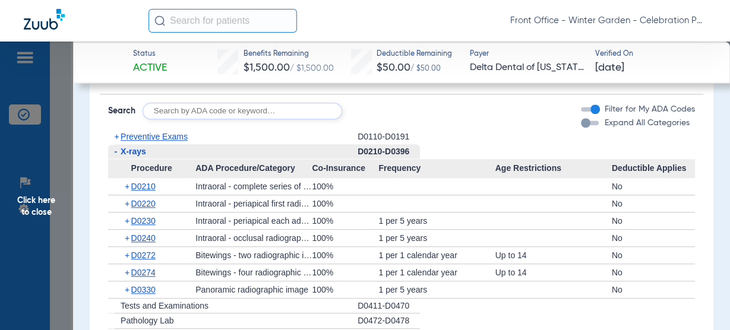
click at [141, 149] on span "X-rays" at bounding box center [134, 152] width 26 height 10
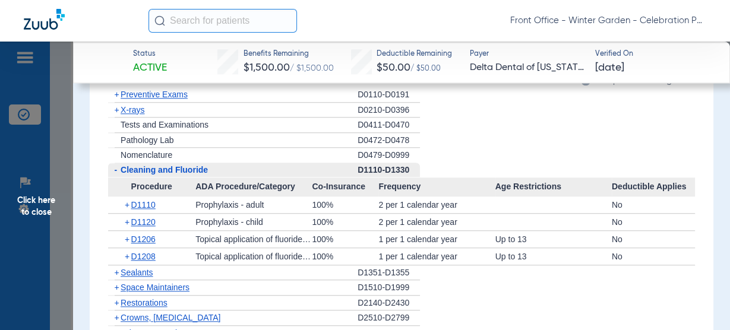
scroll to position [998, 0]
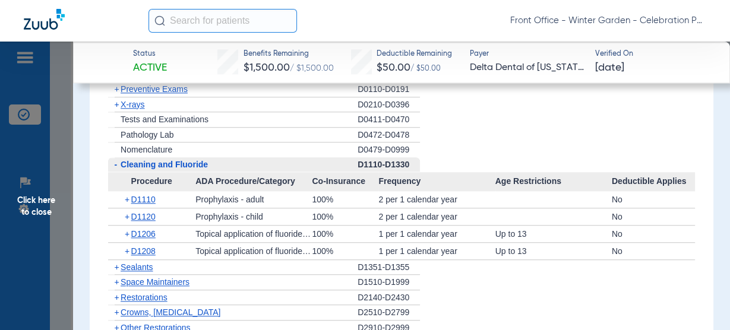
click at [149, 157] on div "- Cleaning and Fluoride" at bounding box center [233, 164] width 250 height 15
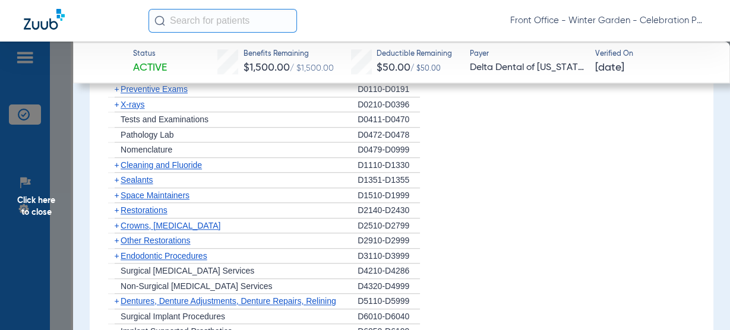
click at [147, 160] on span "Cleaning and Fluoride" at bounding box center [161, 165] width 81 height 10
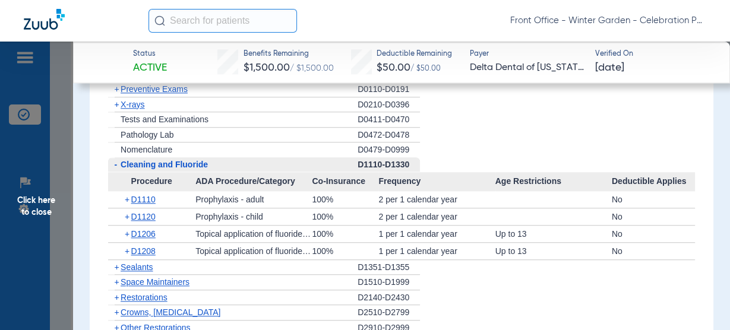
click at [147, 160] on span "Cleaning and Fluoride" at bounding box center [164, 165] width 87 height 10
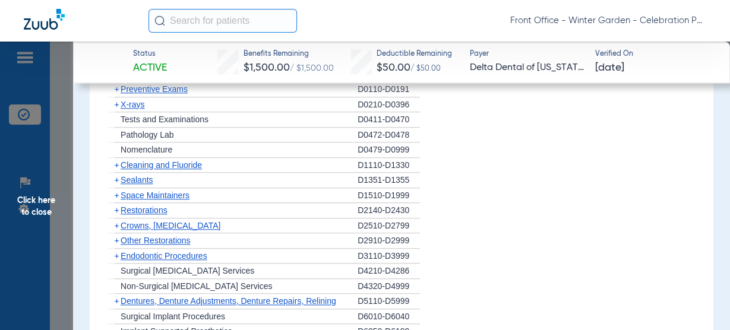
click at [143, 177] on span "Sealants" at bounding box center [137, 180] width 32 height 10
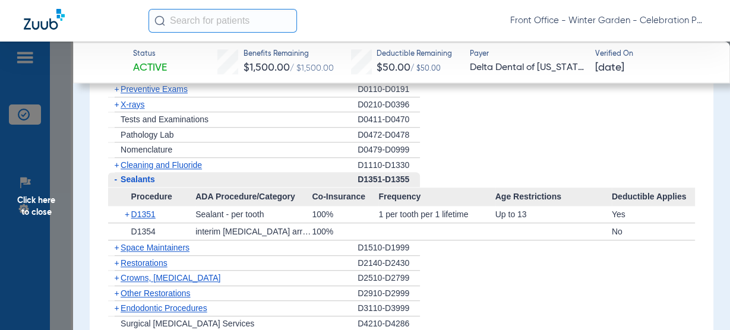
click at [152, 214] on span "D1351" at bounding box center [143, 215] width 24 height 10
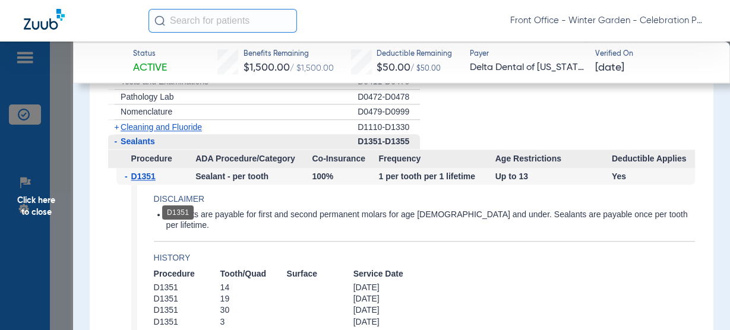
scroll to position [1046, 0]
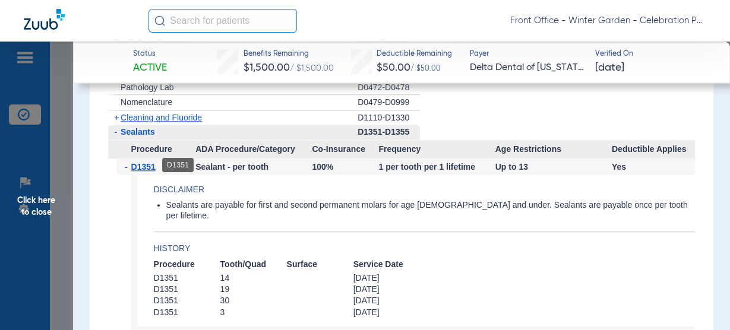
click at [143, 167] on span "D1351" at bounding box center [143, 167] width 24 height 10
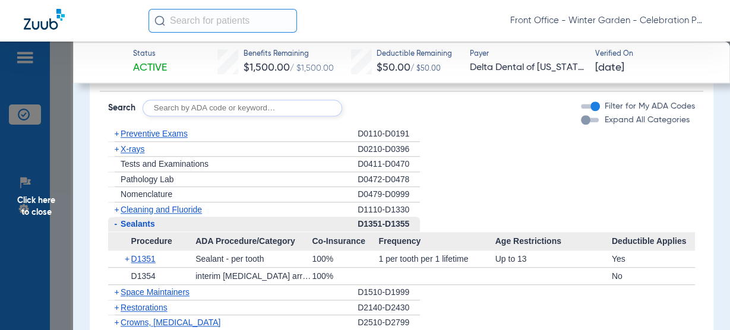
scroll to position [903, 0]
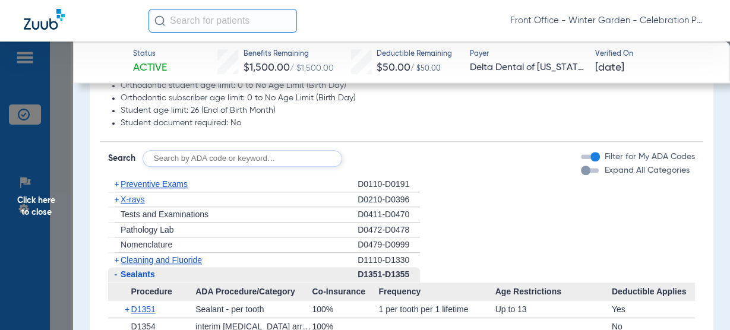
click at [141, 196] on span "X-rays" at bounding box center [133, 200] width 24 height 10
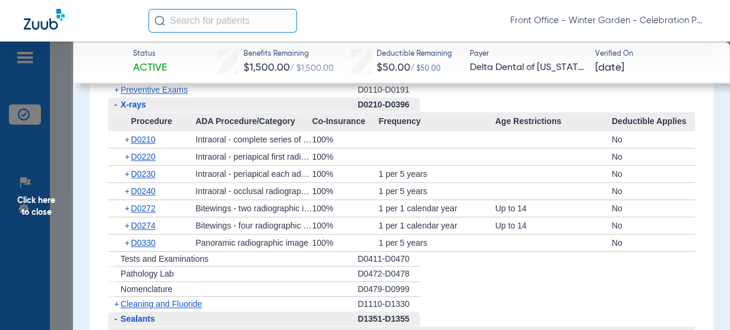
scroll to position [998, 0]
click at [146, 240] on span "D0330" at bounding box center [143, 243] width 24 height 10
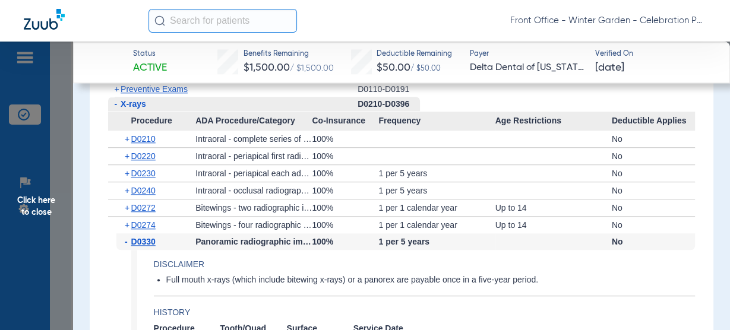
click at [146, 240] on span "D0330" at bounding box center [143, 242] width 24 height 10
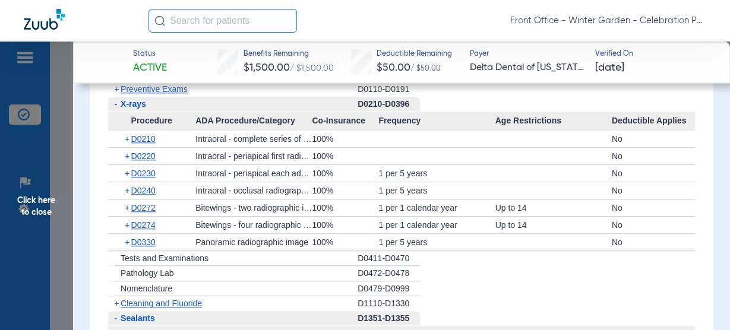
click at [60, 217] on span "Click here to close" at bounding box center [36, 207] width 73 height 330
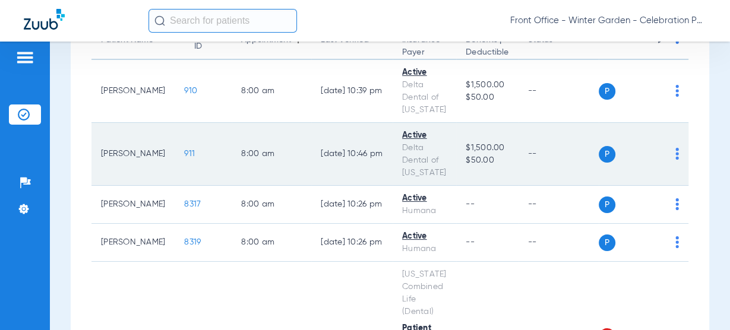
click at [184, 152] on span "911" at bounding box center [189, 154] width 11 height 8
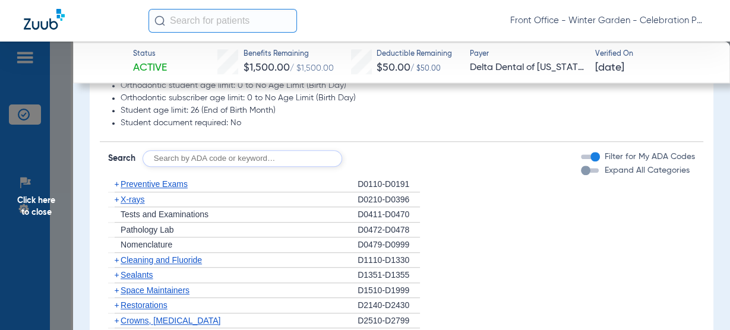
scroll to position [998, 0]
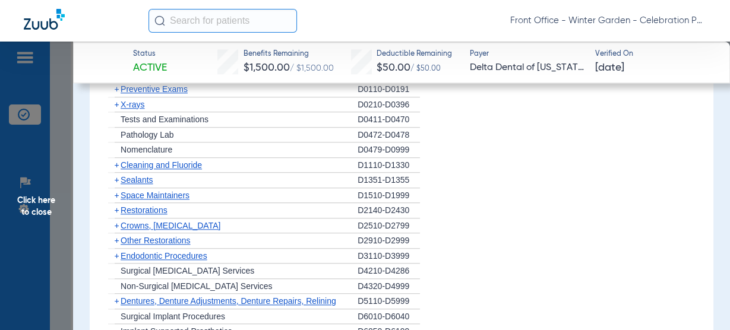
click at [139, 103] on span "X-rays" at bounding box center [133, 105] width 24 height 10
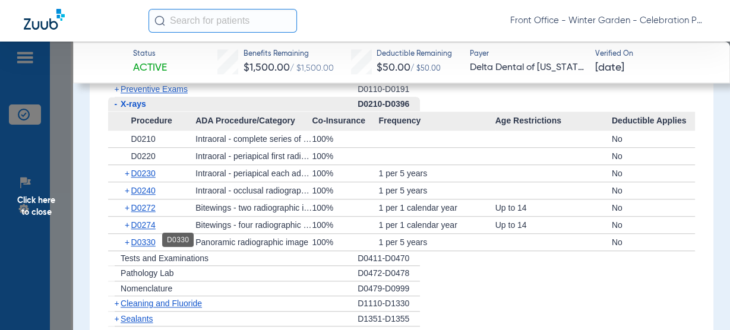
click at [154, 238] on span "D0330" at bounding box center [143, 243] width 24 height 10
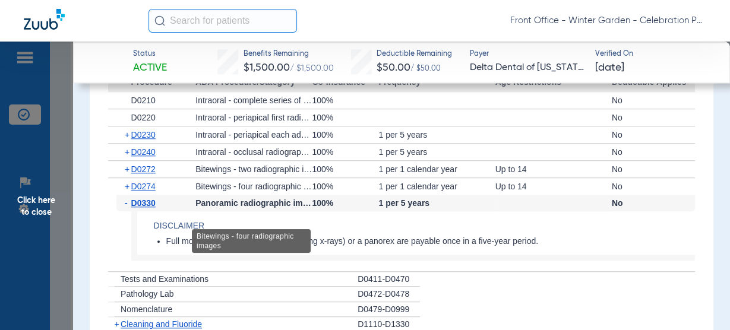
scroll to position [1046, 0]
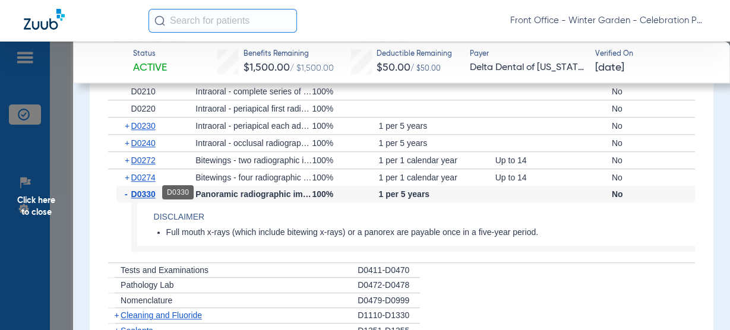
click at [132, 194] on span "D0330" at bounding box center [143, 195] width 24 height 10
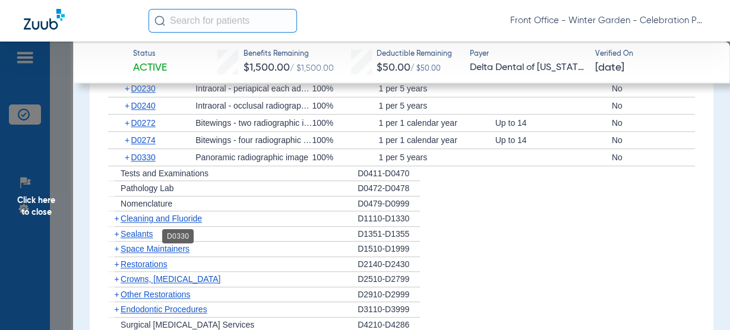
scroll to position [1094, 0]
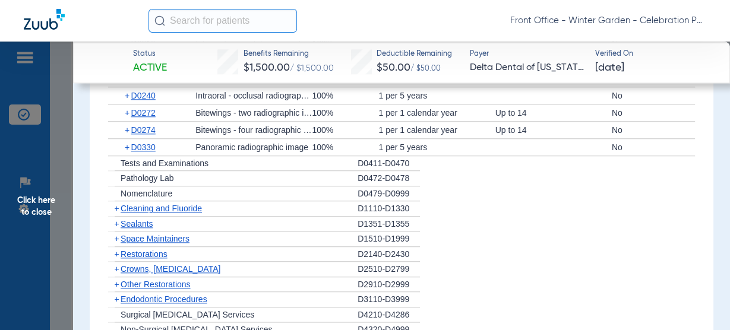
click at [152, 224] on span "Sealants" at bounding box center [137, 224] width 32 height 10
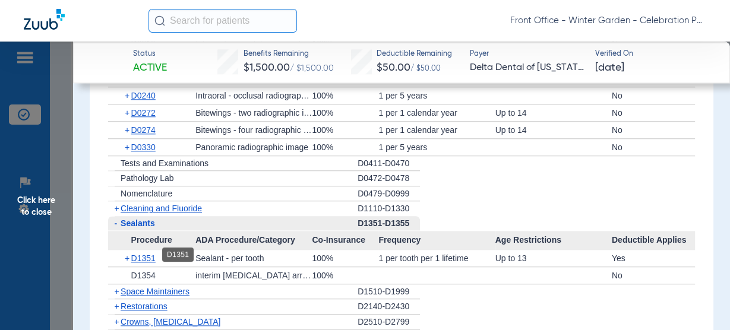
click at [147, 254] on span "D1351" at bounding box center [143, 259] width 24 height 10
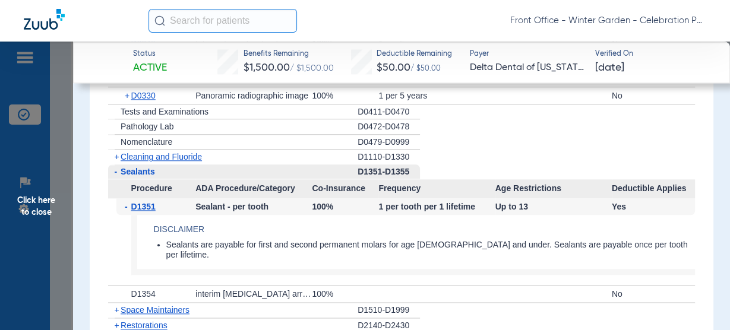
scroll to position [1141, 0]
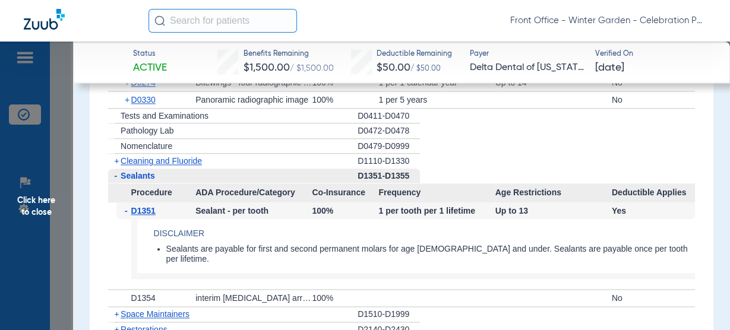
click at [184, 161] on span "Cleaning and Fluoride" at bounding box center [161, 161] width 81 height 10
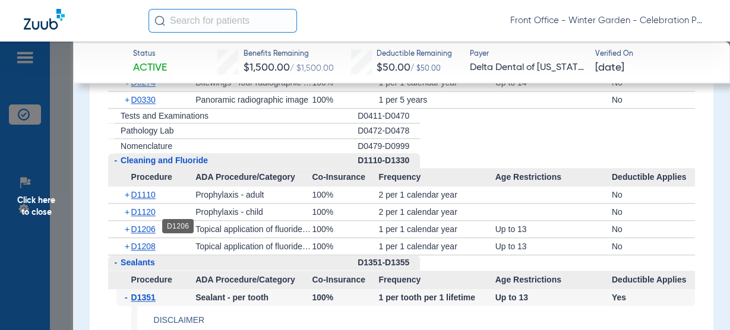
click at [144, 225] on span "D1206" at bounding box center [143, 230] width 24 height 10
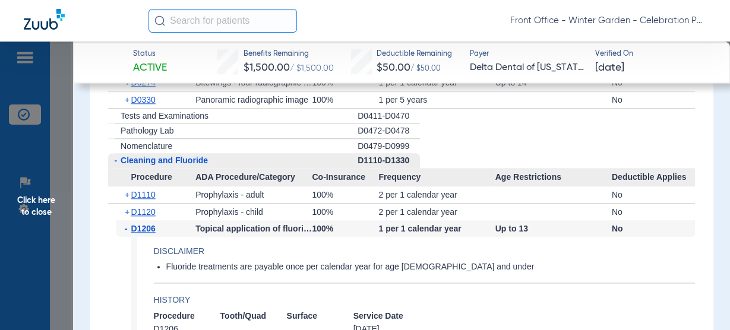
click at [144, 224] on span "D1206" at bounding box center [143, 229] width 24 height 10
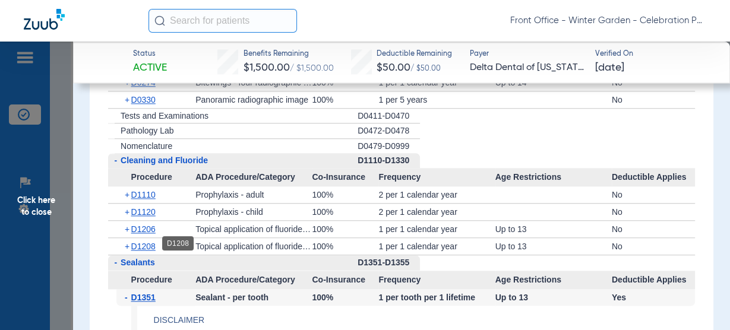
drag, startPoint x: 146, startPoint y: 240, endPoint x: 153, endPoint y: 237, distance: 8.3
click at [146, 242] on span "D1208" at bounding box center [143, 247] width 24 height 10
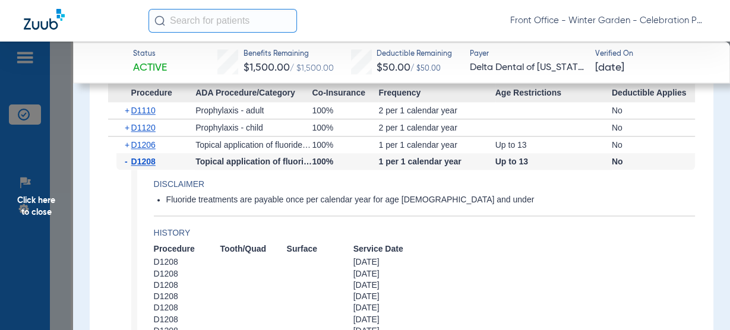
scroll to position [1236, 0]
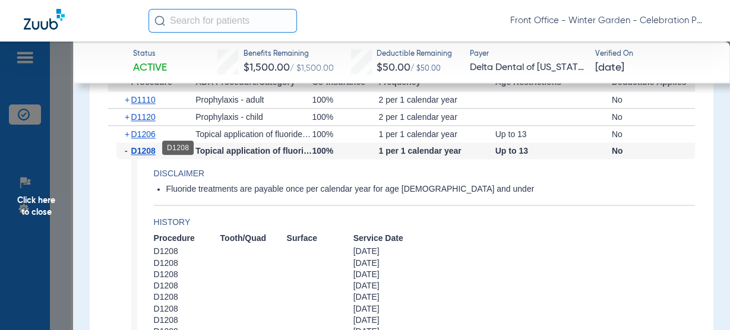
click at [146, 149] on span "D1208" at bounding box center [143, 151] width 24 height 10
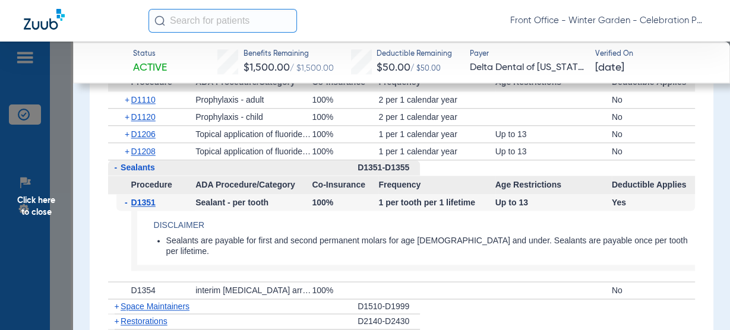
click at [29, 175] on span "Click here to close" at bounding box center [36, 207] width 73 height 330
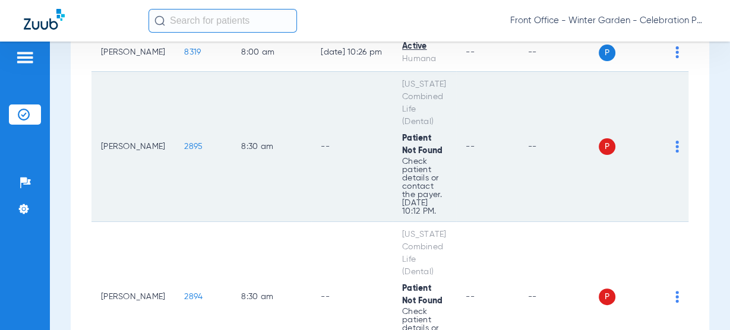
scroll to position [380, 0]
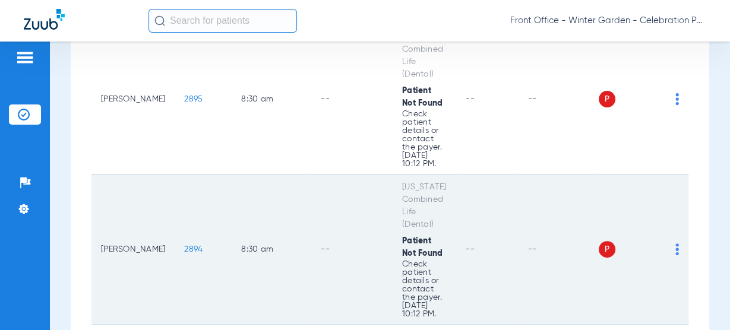
click at [184, 250] on span "2894" at bounding box center [193, 249] width 18 height 8
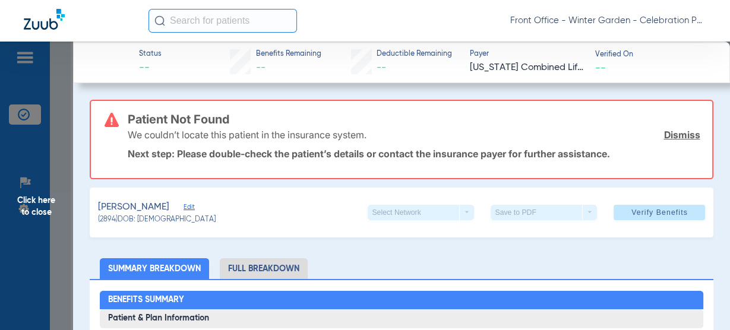
click at [194, 209] on span "Edit" at bounding box center [189, 208] width 11 height 11
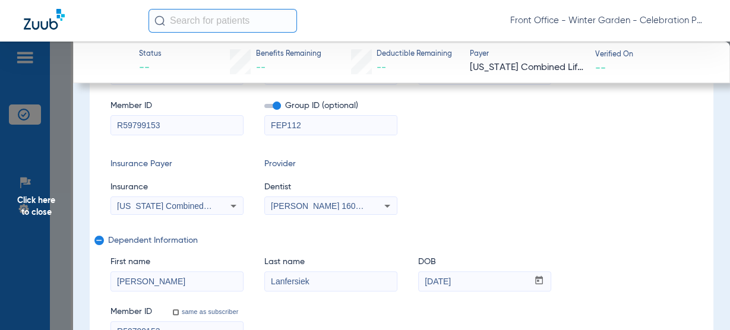
scroll to position [238, 0]
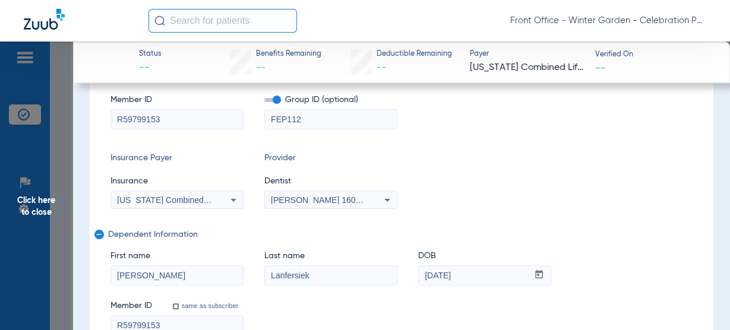
click at [226, 203] on icon at bounding box center [233, 200] width 14 height 14
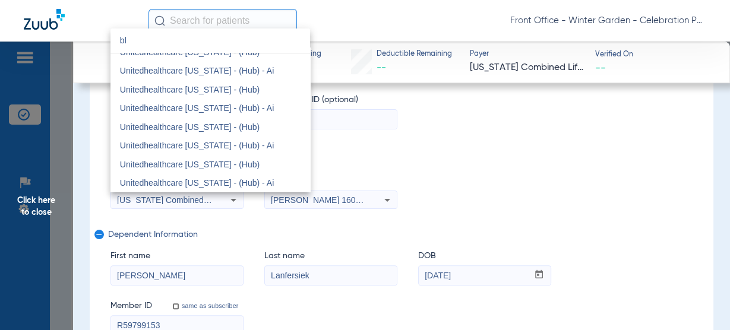
scroll to position [25, 0]
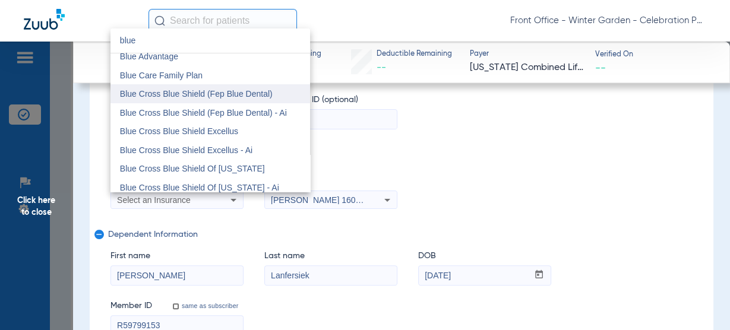
type input "blue"
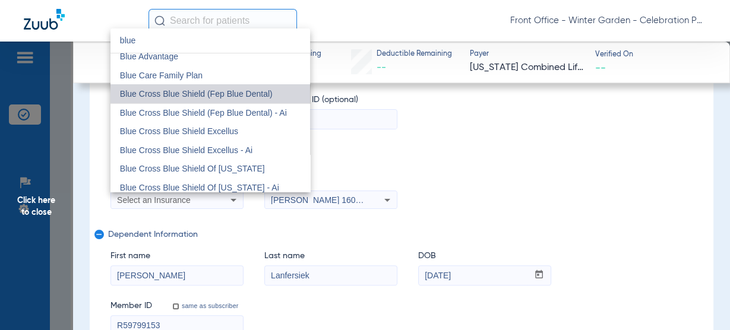
click at [256, 93] on span "Blue Cross Blue Shield (Fep Blue Dental)" at bounding box center [196, 94] width 153 height 10
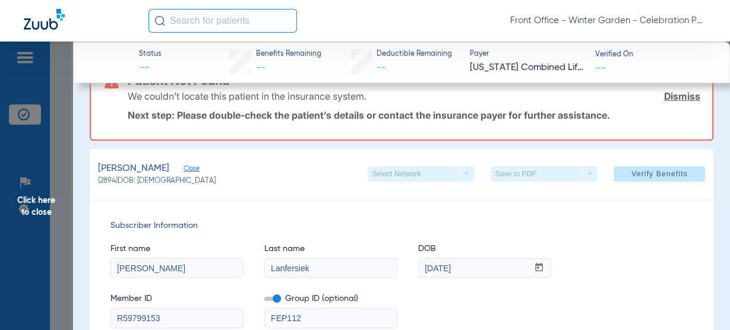
scroll to position [0, 0]
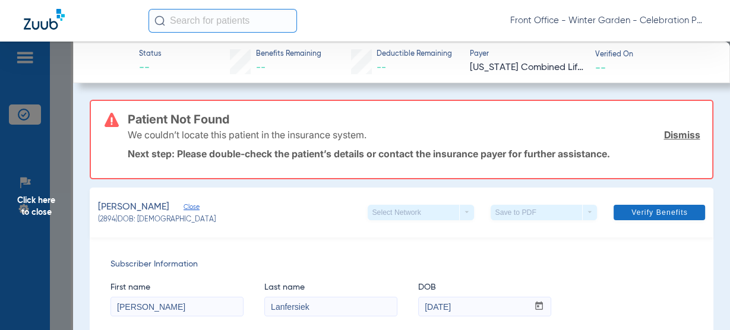
click at [666, 207] on span at bounding box center [660, 212] width 92 height 29
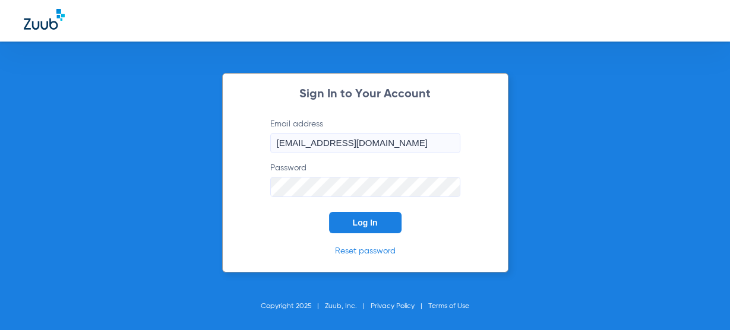
click at [330, 215] on button "Log In" at bounding box center [365, 222] width 73 height 21
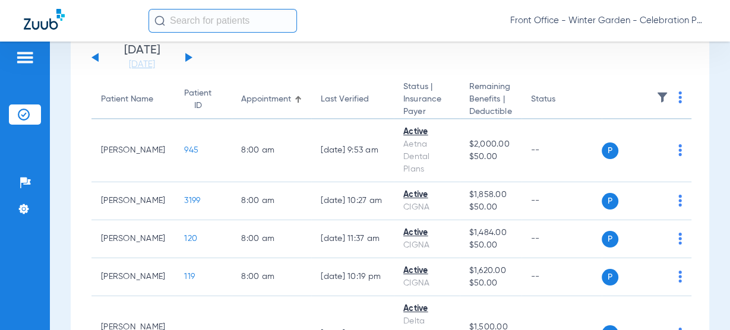
scroll to position [48, 0]
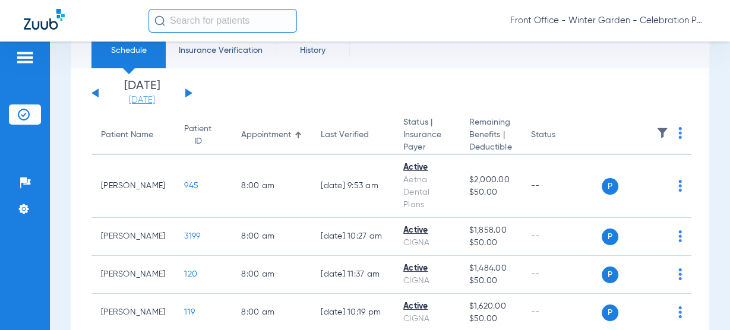
click at [159, 94] on link "[DATE]" at bounding box center [141, 100] width 71 height 12
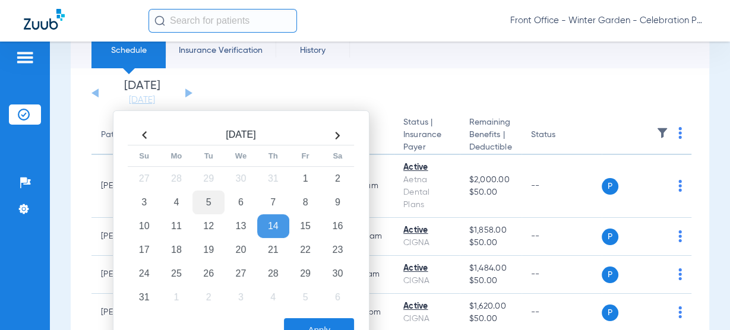
scroll to position [143, 0]
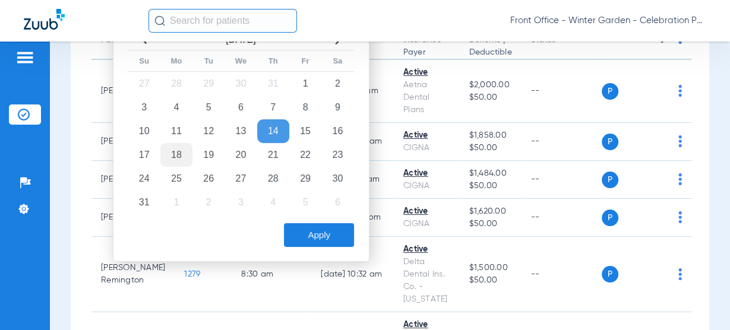
click at [165, 152] on td "18" at bounding box center [176, 155] width 32 height 24
click at [310, 223] on button "Apply" at bounding box center [319, 235] width 70 height 24
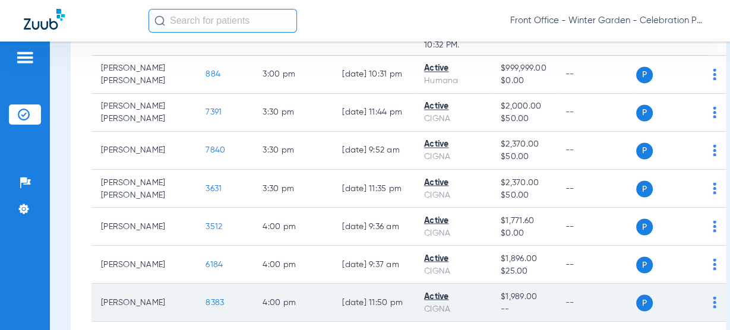
scroll to position [1640, 0]
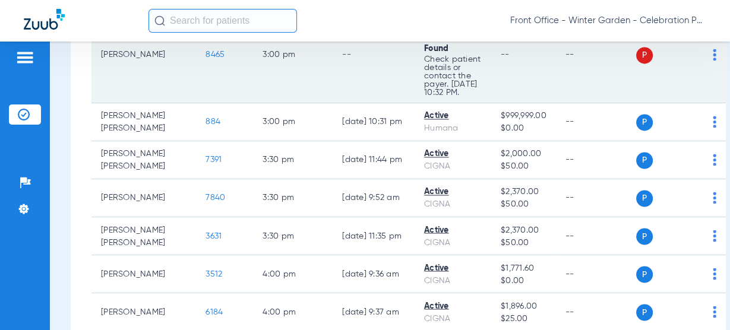
click at [196, 103] on td "8465" at bounding box center [224, 55] width 57 height 96
click at [206, 59] on span "8465" at bounding box center [215, 55] width 19 height 8
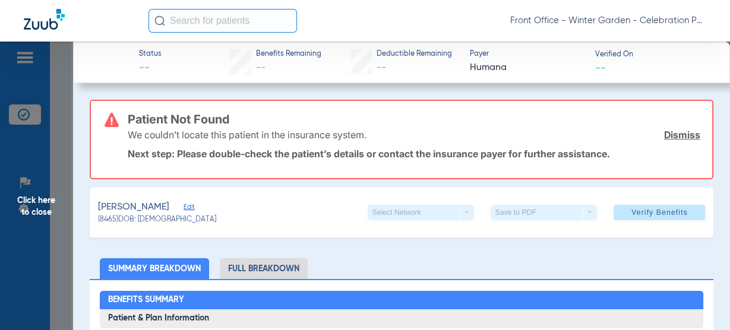
click at [674, 135] on link "Dismiss" at bounding box center [682, 135] width 36 height 12
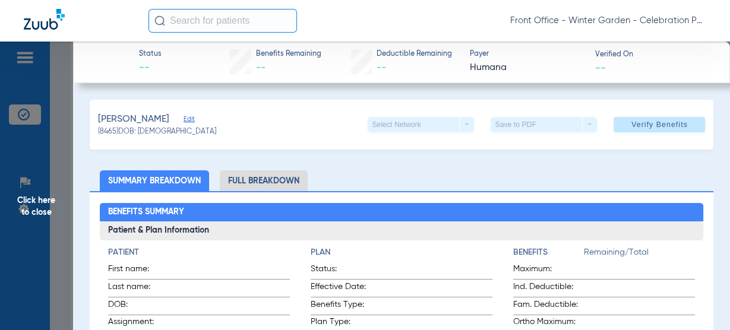
click at [185, 113] on div "Escribano, Sarah Edit" at bounding box center [157, 119] width 118 height 15
click at [187, 118] on span "Edit" at bounding box center [189, 120] width 11 height 11
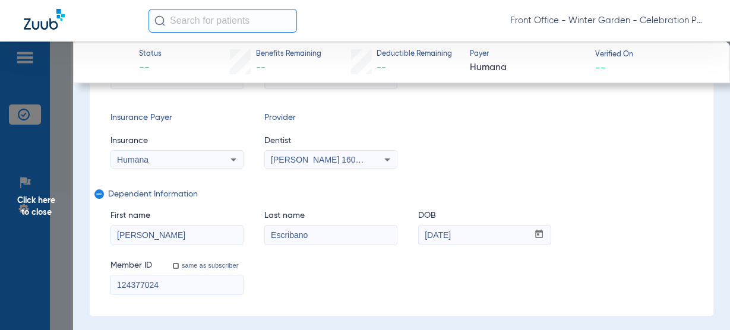
scroll to position [0, 0]
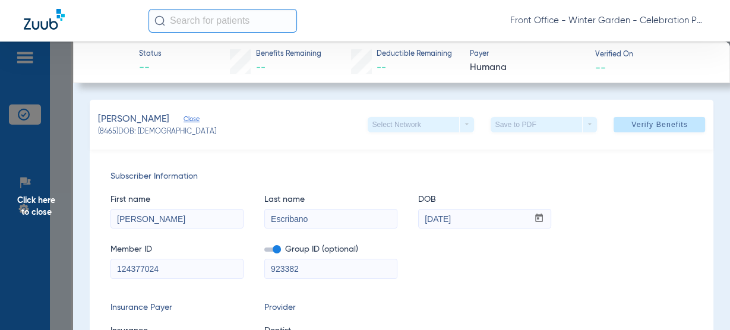
click at [653, 121] on span "Verify Benefits" at bounding box center [660, 125] width 56 height 10
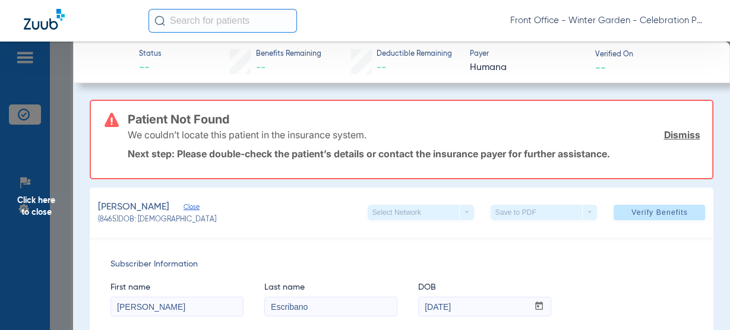
click at [666, 135] on link "Dismiss" at bounding box center [682, 135] width 36 height 12
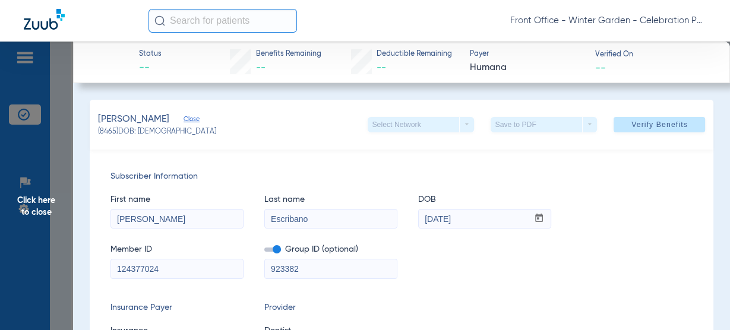
click at [52, 192] on span "Click here to close" at bounding box center [36, 207] width 73 height 330
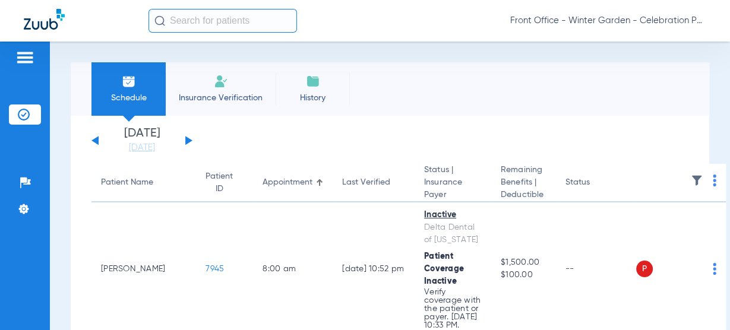
click at [187, 134] on div "Tuesday 06-10-2025 Wednesday 06-11-2025 Thursday 06-12-2025 Friday 06-13-2025 S…" at bounding box center [142, 141] width 101 height 26
click at [188, 139] on button at bounding box center [188, 140] width 7 height 9
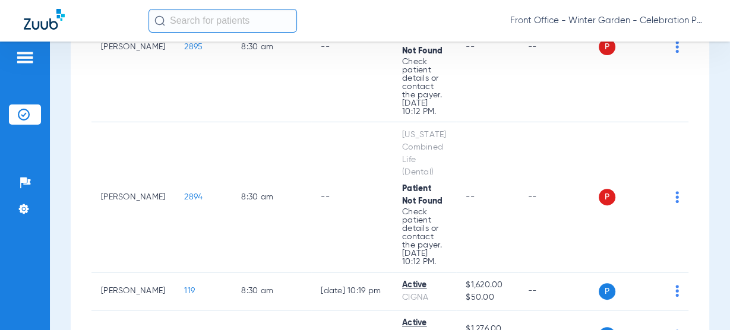
scroll to position [333, 0]
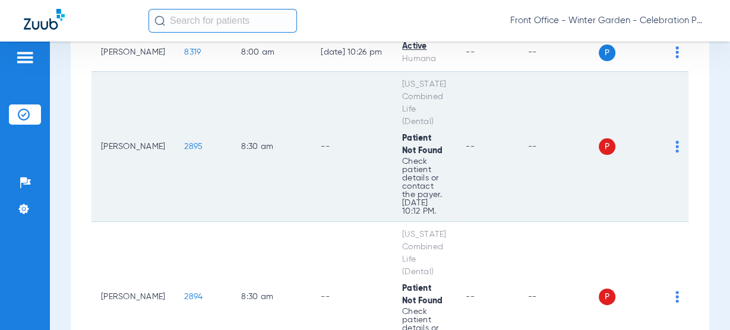
click at [143, 144] on td "[PERSON_NAME]" at bounding box center [133, 147] width 83 height 150
click at [184, 143] on span "2895" at bounding box center [193, 147] width 18 height 8
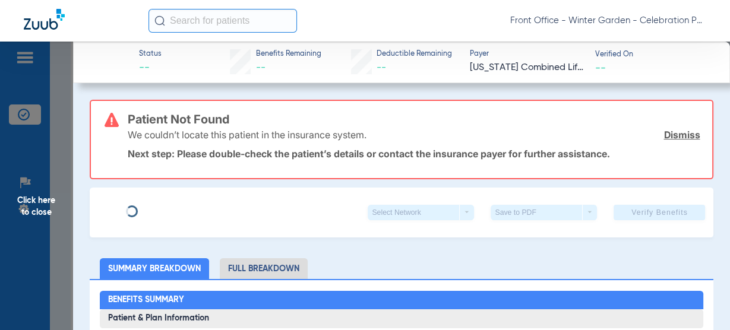
type input "[PERSON_NAME]"
type input "Lanfersiek"
type input "[DATE]"
type input "R59799153"
type input "FEP112"
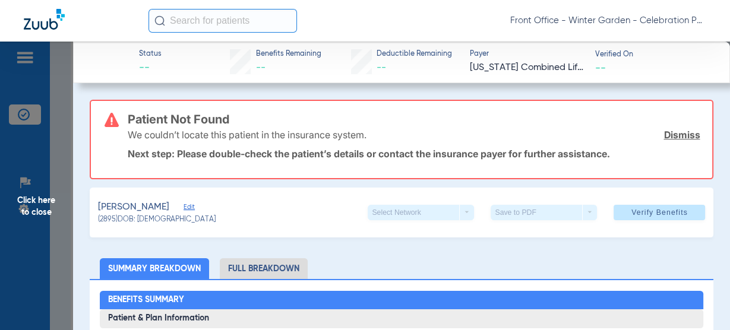
click at [194, 208] on span "Edit" at bounding box center [189, 208] width 11 height 11
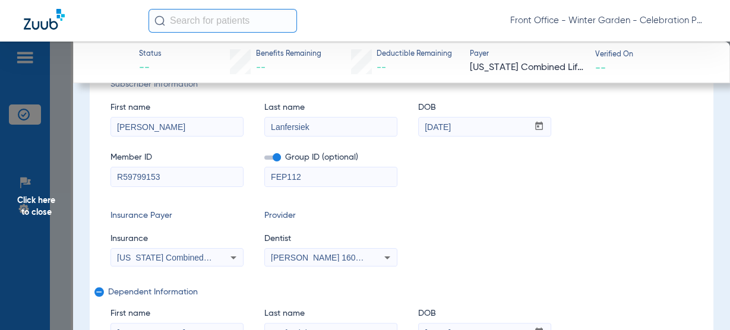
scroll to position [190, 0]
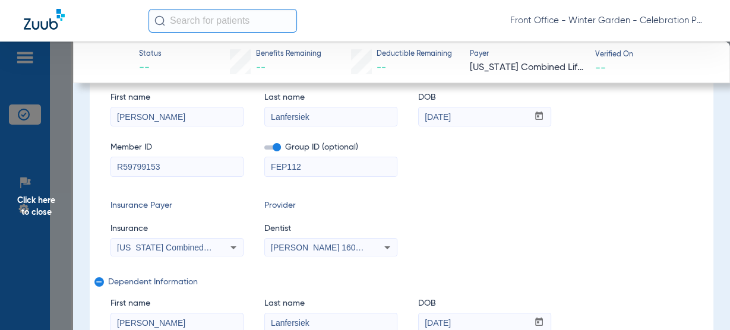
click at [182, 244] on span "[US_STATE] Combined Life (Dental)" at bounding box center [184, 248] width 134 height 10
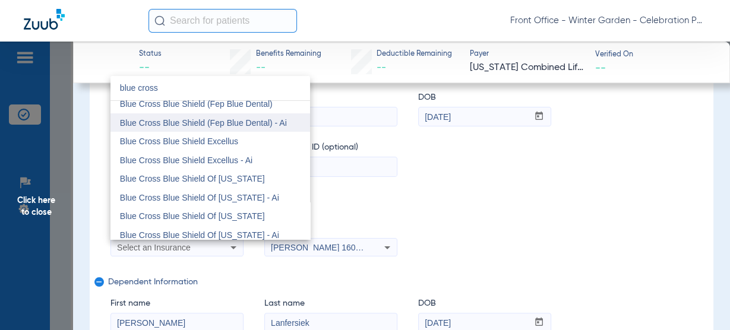
scroll to position [0, 0]
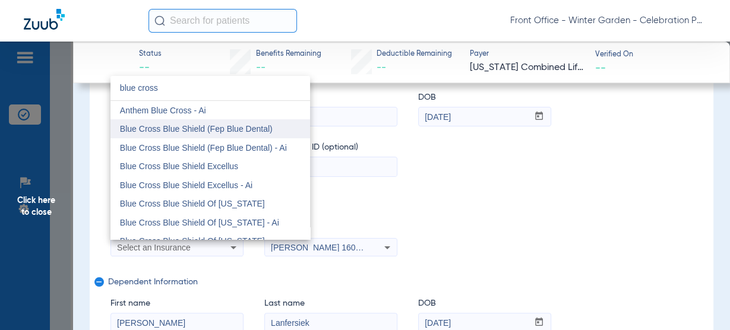
type input "blue cross"
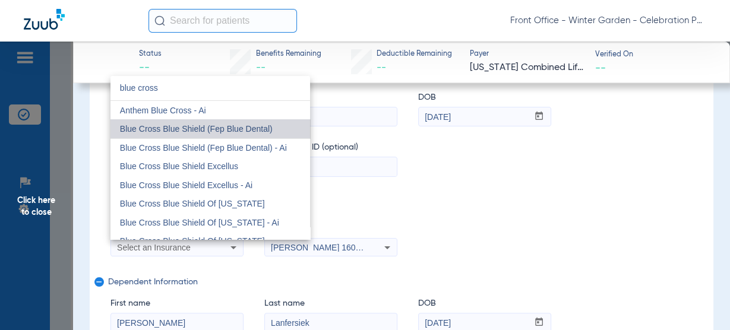
click at [242, 128] on span "Blue Cross Blue Shield (Fep Blue Dental)" at bounding box center [196, 129] width 153 height 10
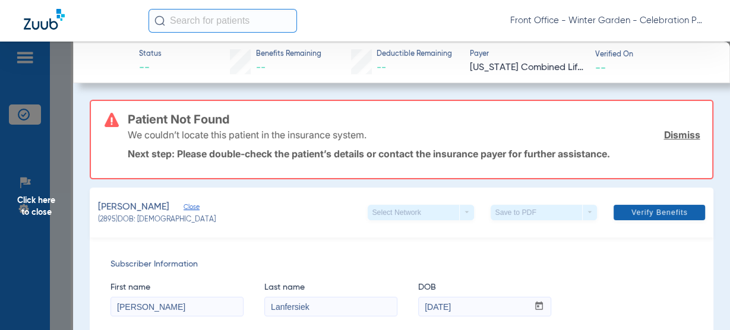
click at [657, 219] on span at bounding box center [660, 212] width 92 height 29
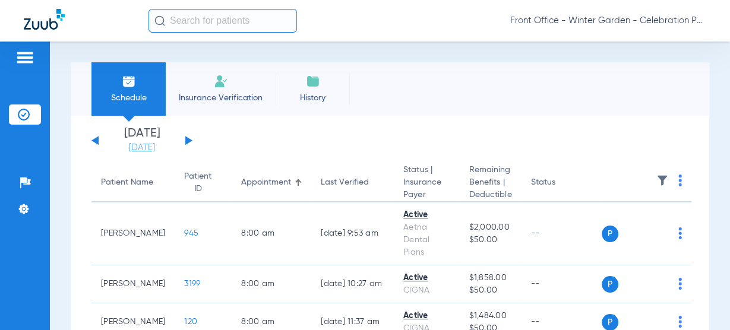
click at [156, 147] on link "[DATE]" at bounding box center [141, 148] width 71 height 12
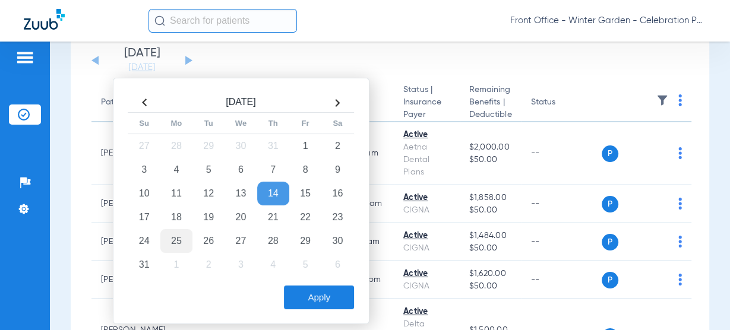
scroll to position [95, 0]
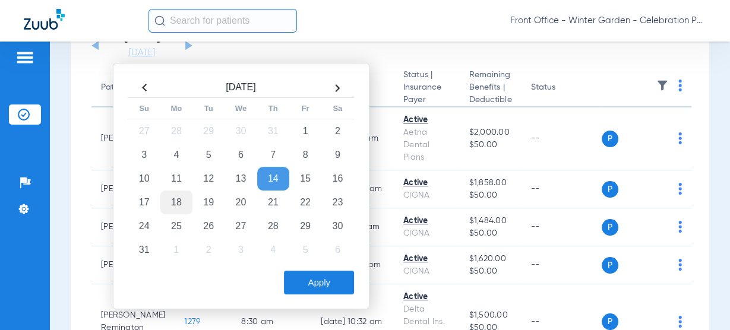
click at [180, 193] on td "18" at bounding box center [176, 203] width 32 height 24
drag, startPoint x: 319, startPoint y: 276, endPoint x: 316, endPoint y: 271, distance: 6.1
click at [319, 276] on button "Apply" at bounding box center [319, 283] width 70 height 24
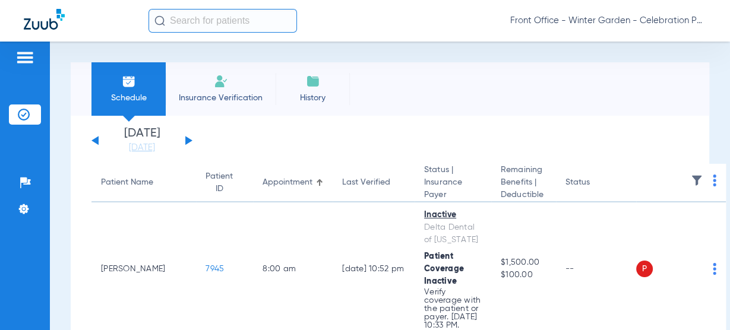
click at [181, 143] on div "Tuesday 06-10-2025 Wednesday 06-11-2025 Thursday 06-12-2025 Friday 06-13-2025 S…" at bounding box center [142, 141] width 101 height 26
click at [190, 141] on button at bounding box center [188, 140] width 7 height 9
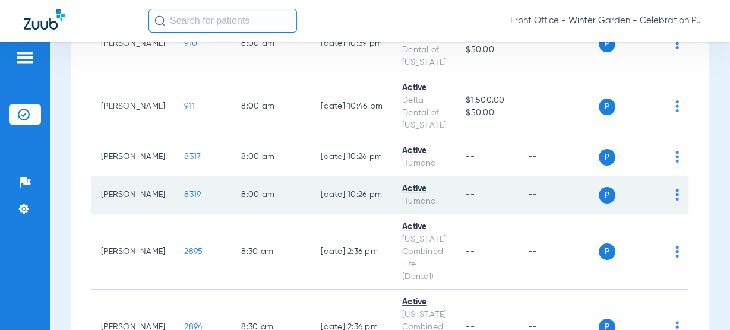
scroll to position [238, 0]
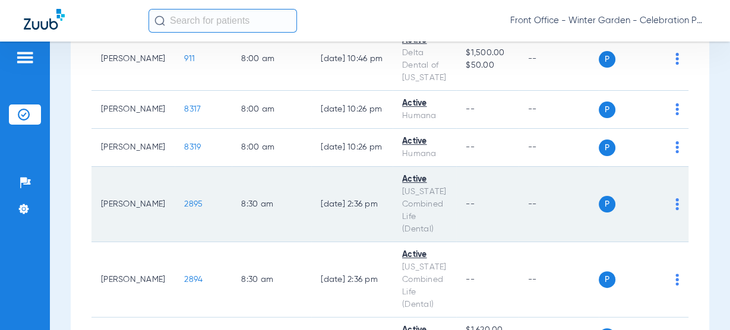
click at [184, 207] on span "2895" at bounding box center [193, 204] width 18 height 8
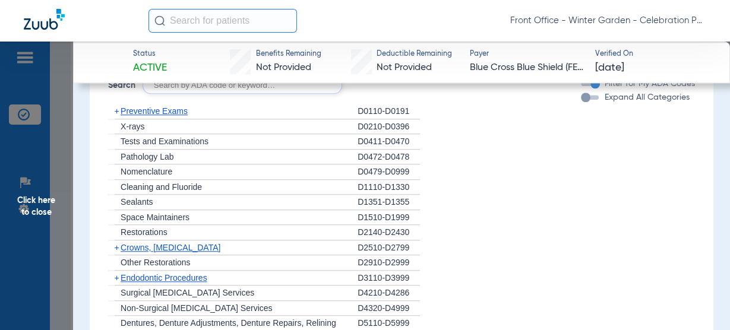
scroll to position [808, 0]
click at [184, 112] on span "Preventive Exams" at bounding box center [154, 110] width 67 height 10
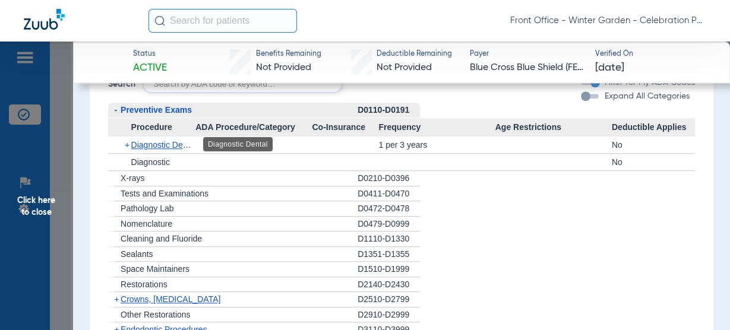
click at [170, 141] on span "Diagnostic Dental" at bounding box center [163, 145] width 65 height 10
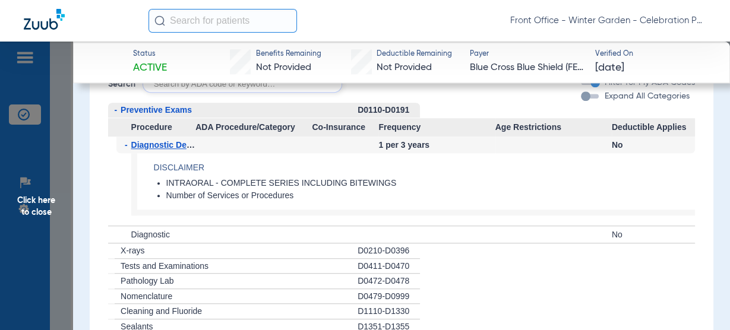
click at [170, 141] on span "Diagnostic Dental" at bounding box center [166, 145] width 70 height 10
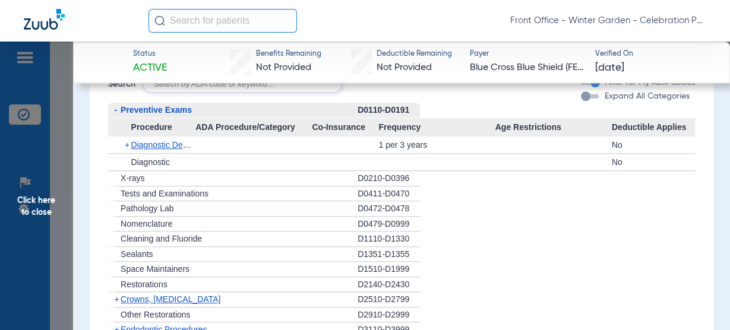
click at [184, 112] on span "Preventive Exams" at bounding box center [156, 110] width 71 height 10
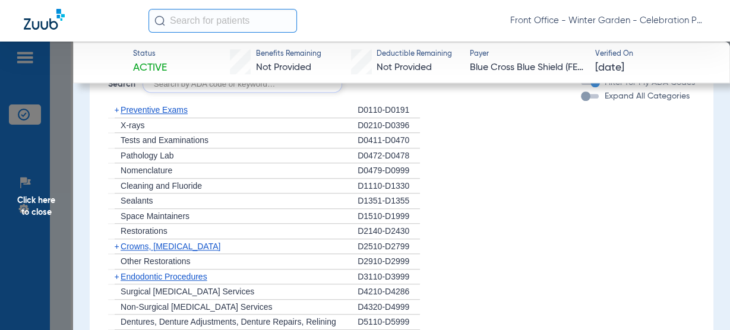
drag, startPoint x: 29, startPoint y: 198, endPoint x: 44, endPoint y: 189, distance: 17.6
click at [29, 198] on span "Click here to close" at bounding box center [36, 207] width 73 height 330
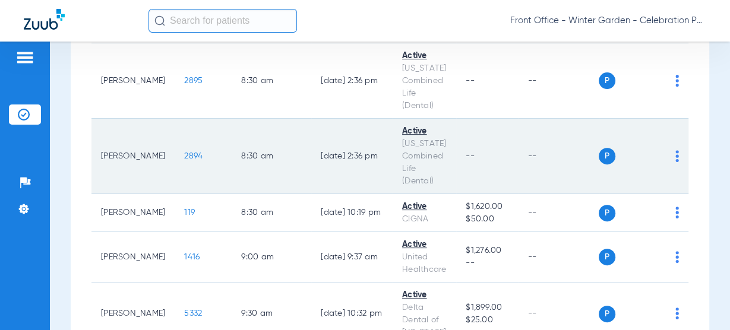
scroll to position [380, 0]
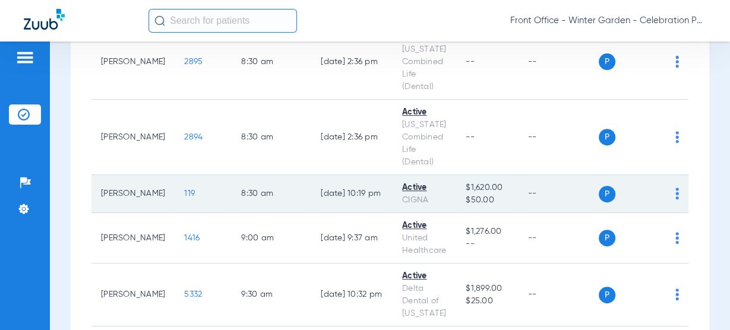
click at [184, 194] on span "119" at bounding box center [189, 194] width 11 height 8
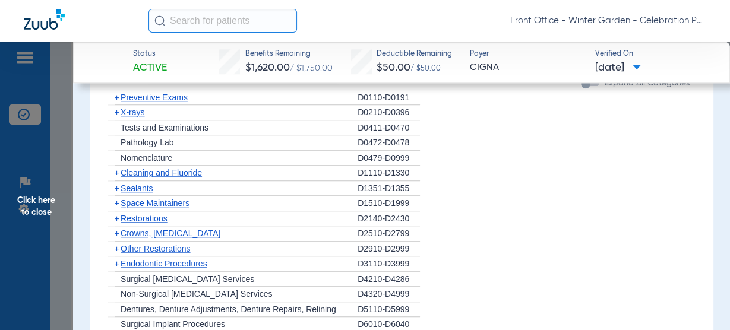
scroll to position [903, 0]
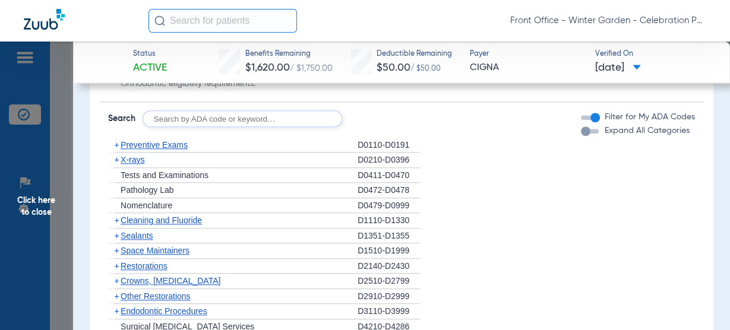
click at [155, 134] on div "Disclaimers Student age limit: 26 Child age limit: 26 Orthodontic age limit: No…" at bounding box center [402, 262] width 604 height 538
click at [154, 143] on span "Preventive Exams" at bounding box center [154, 145] width 67 height 10
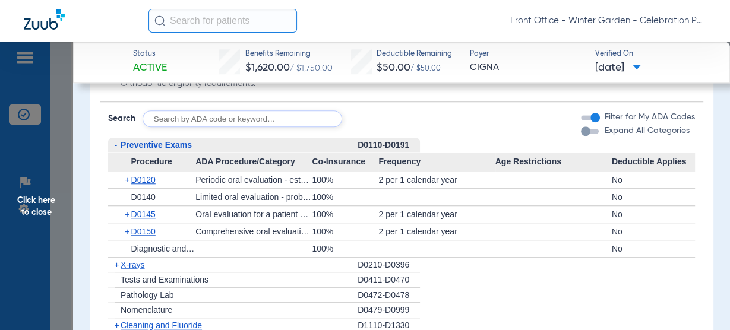
click at [133, 141] on span "Preventive Exams" at bounding box center [156, 145] width 71 height 10
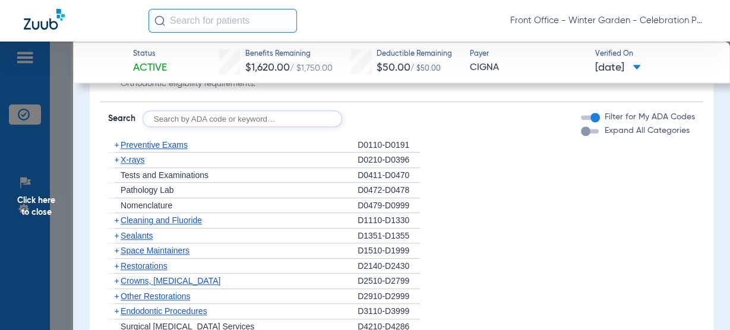
click at [133, 157] on span "X-rays" at bounding box center [133, 160] width 24 height 10
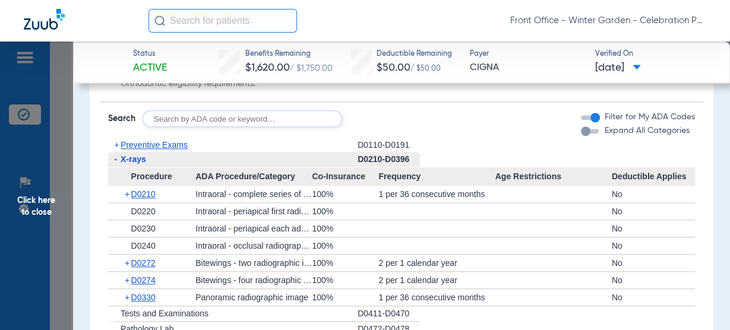
scroll to position [951, 0]
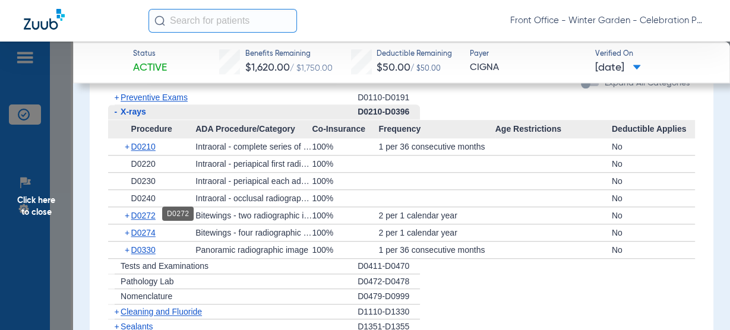
click at [139, 219] on span "D0272" at bounding box center [143, 216] width 24 height 10
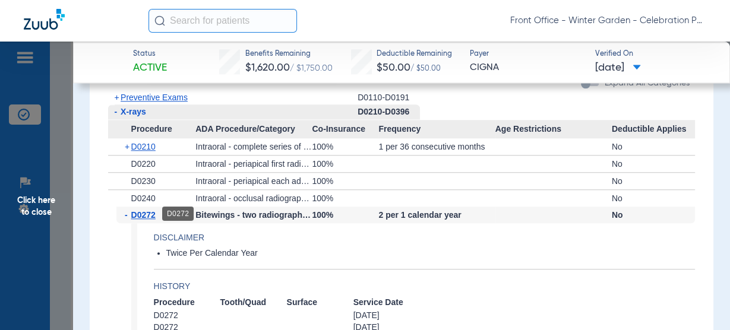
click at [139, 216] on span "D0272" at bounding box center [143, 215] width 24 height 10
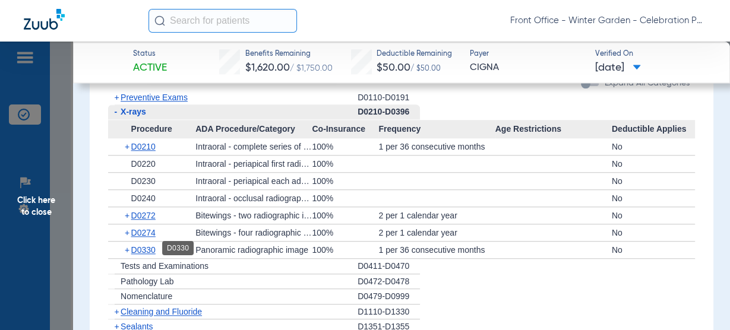
click at [137, 245] on span "D0330" at bounding box center [143, 250] width 24 height 10
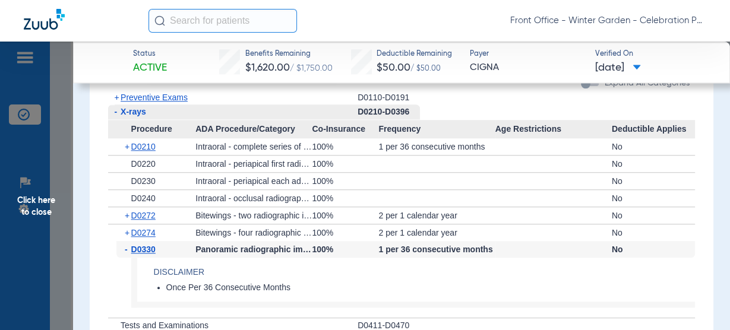
scroll to position [998, 0]
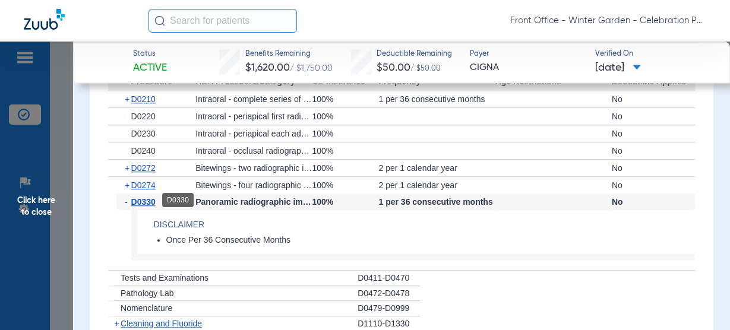
click at [144, 200] on span "D0330" at bounding box center [143, 202] width 24 height 10
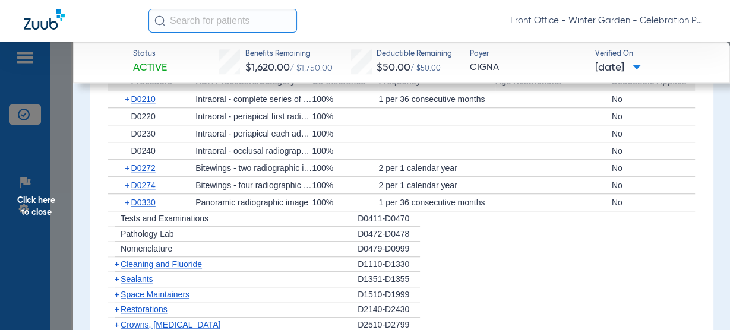
click at [135, 260] on span "Cleaning and Fluoride" at bounding box center [161, 265] width 81 height 10
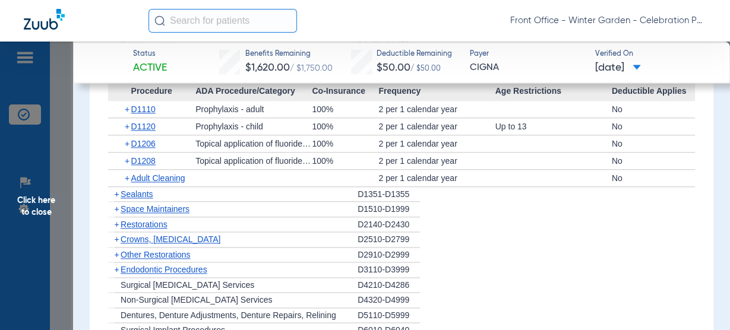
scroll to position [1189, 0]
click at [143, 189] on span "Sealants" at bounding box center [137, 194] width 32 height 10
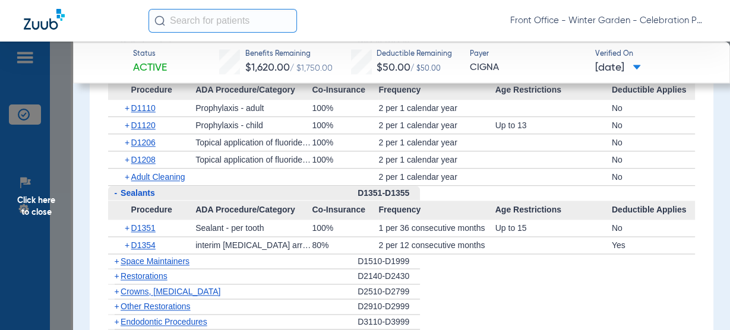
scroll to position [1236, 0]
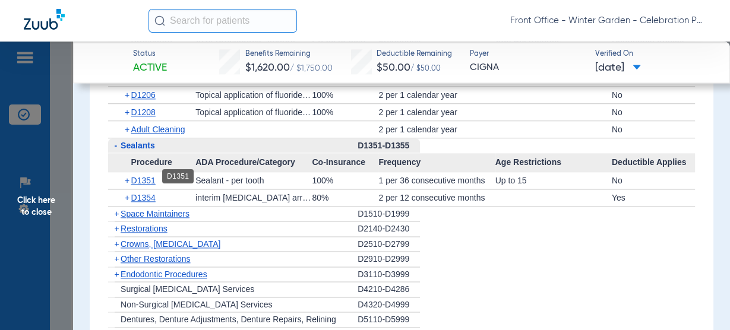
click at [146, 176] on span "D1351" at bounding box center [143, 181] width 24 height 10
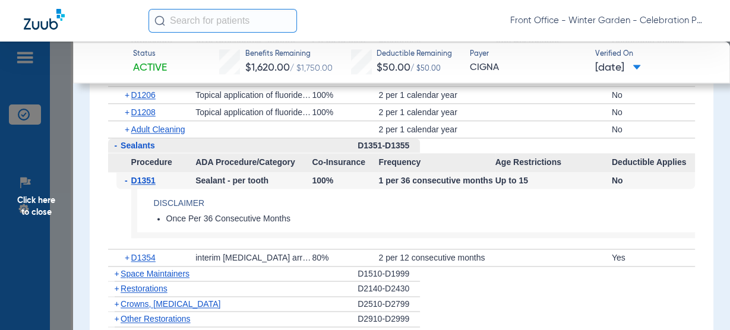
drag, startPoint x: 47, startPoint y: 219, endPoint x: 85, endPoint y: 219, distance: 38.0
click at [47, 219] on span "Click here to close" at bounding box center [36, 207] width 73 height 330
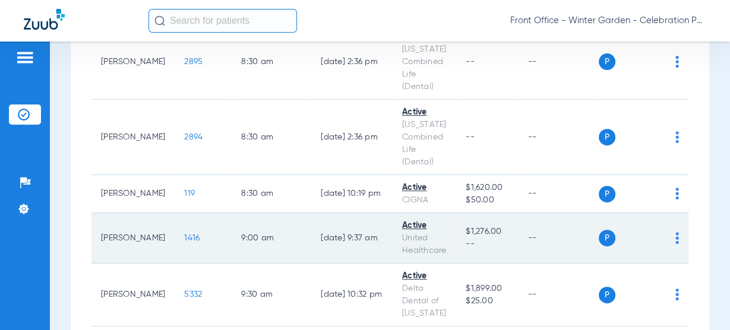
scroll to position [428, 0]
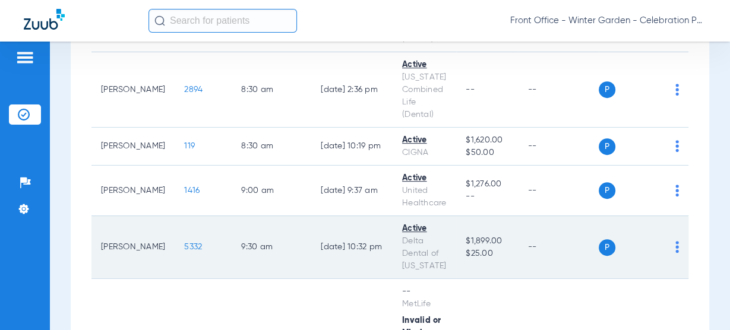
click at [184, 244] on span "5332" at bounding box center [193, 247] width 18 height 8
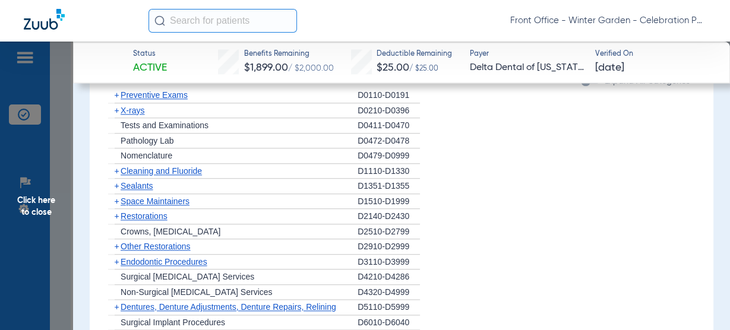
scroll to position [1094, 0]
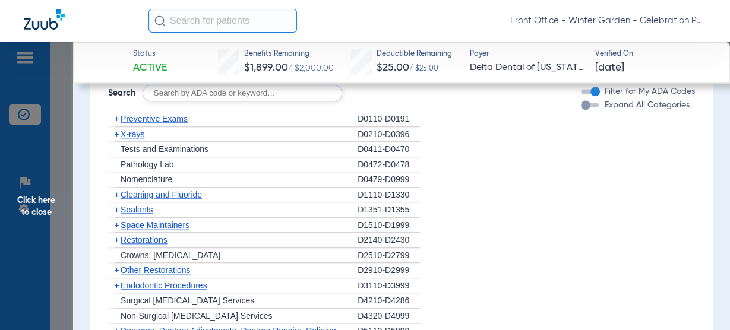
click at [173, 124] on span "Preventive Exams" at bounding box center [154, 119] width 67 height 10
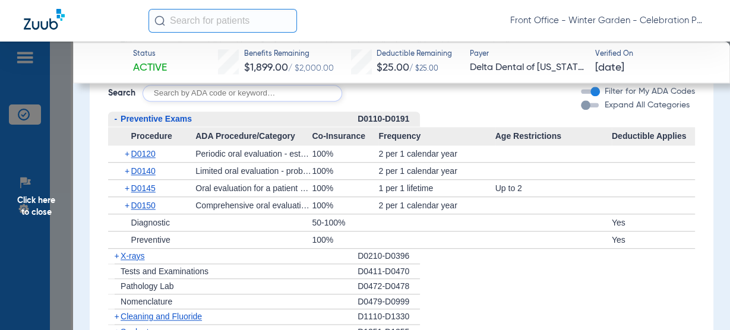
click at [173, 124] on span "Preventive Exams" at bounding box center [156, 119] width 71 height 10
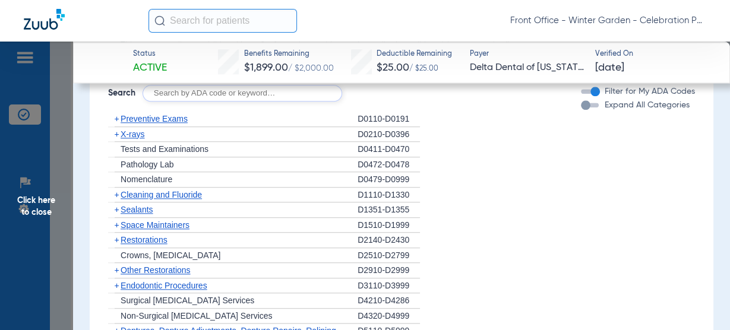
click at [144, 139] on span "X-rays" at bounding box center [133, 135] width 24 height 10
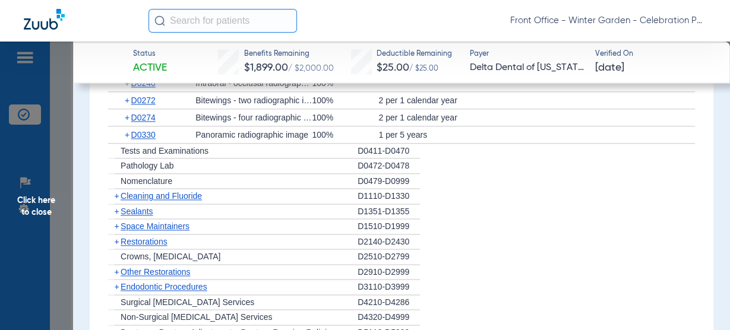
scroll to position [1236, 0]
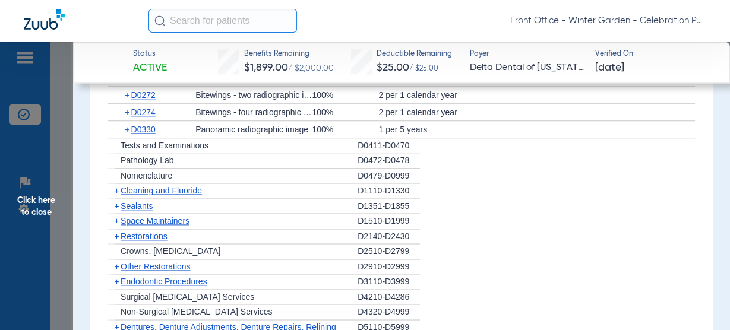
drag, startPoint x: 175, startPoint y: 201, endPoint x: 207, endPoint y: 200, distance: 31.5
click at [175, 196] on span "Cleaning and Fluoride" at bounding box center [161, 191] width 81 height 10
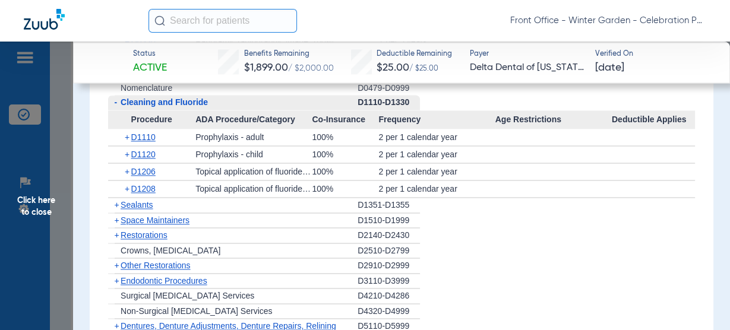
scroll to position [1331, 0]
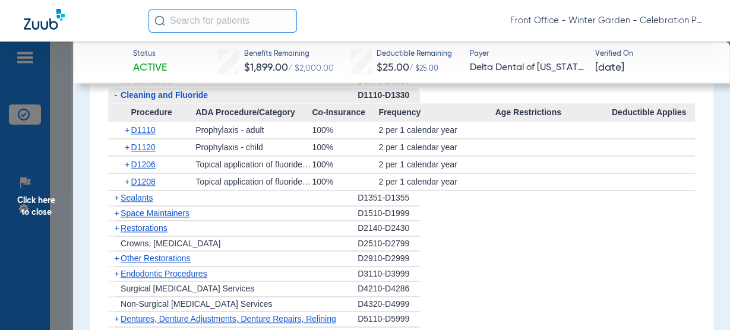
drag, startPoint x: 55, startPoint y: 198, endPoint x: 105, endPoint y: 209, distance: 51.1
click at [55, 198] on span "Click here to close" at bounding box center [36, 207] width 73 height 330
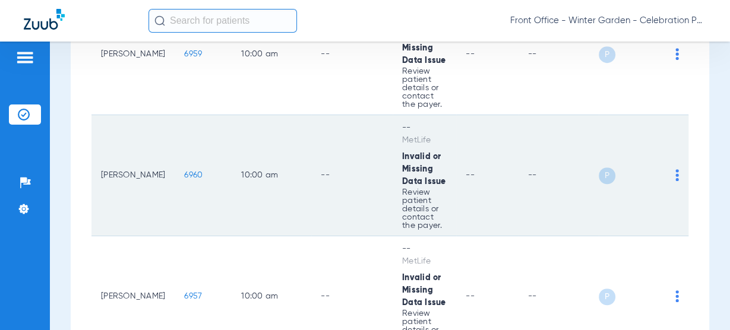
scroll to position [666, 0]
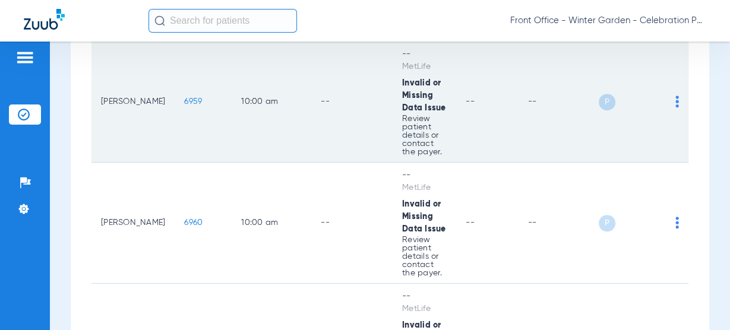
click at [184, 98] on span "6959" at bounding box center [193, 101] width 18 height 8
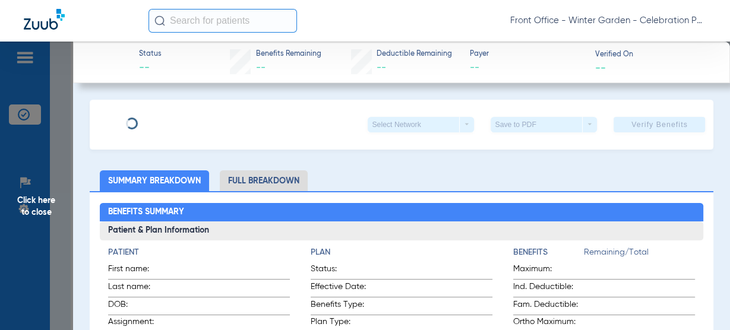
type input "Ashley"
type input "Grays"
type input "12/18/1990"
type input "200234"
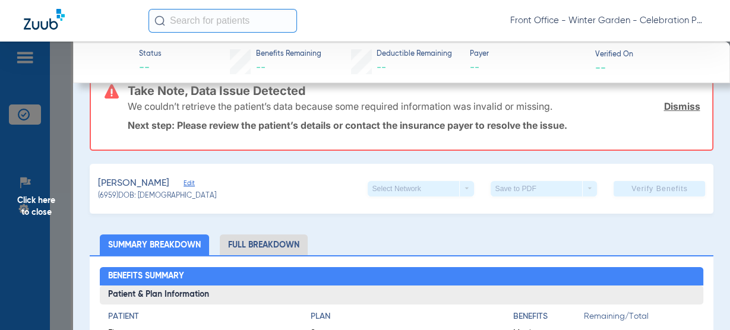
scroll to position [0, 0]
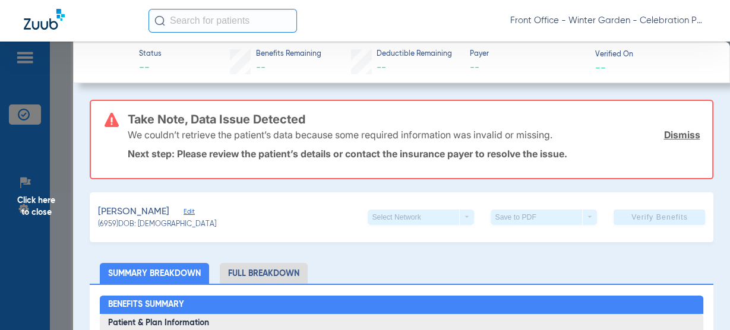
click at [194, 210] on span "Edit" at bounding box center [189, 213] width 11 height 11
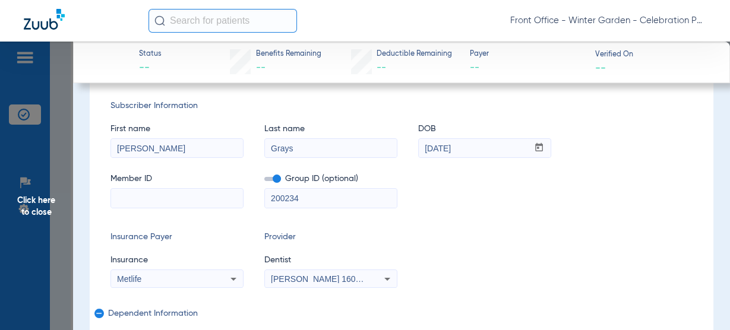
scroll to position [143, 0]
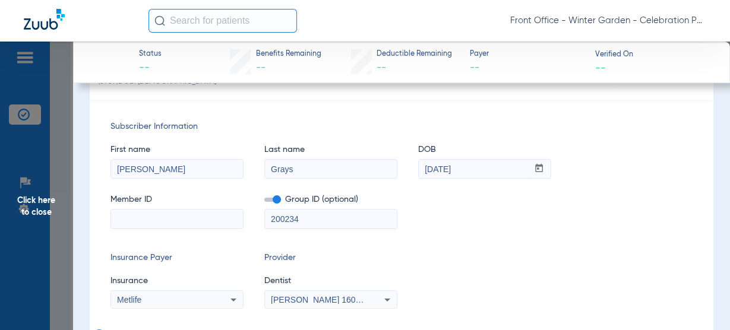
drag, startPoint x: 147, startPoint y: 231, endPoint x: 157, endPoint y: 221, distance: 13.9
click at [147, 231] on div "Subscriber Information First name Ashley Last name Grays DOB mm / dd / yyyy 12/…" at bounding box center [402, 278] width 625 height 357
click at [162, 218] on input at bounding box center [177, 219] width 132 height 19
paste input "592066684"
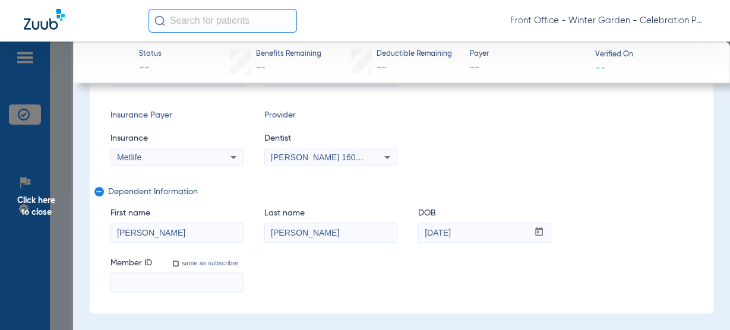
type input "592066684"
click at [141, 285] on input at bounding box center [177, 282] width 132 height 19
paste input "592066684"
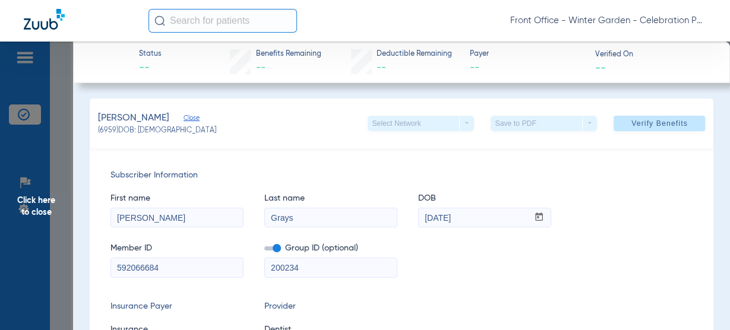
scroll to position [0, 0]
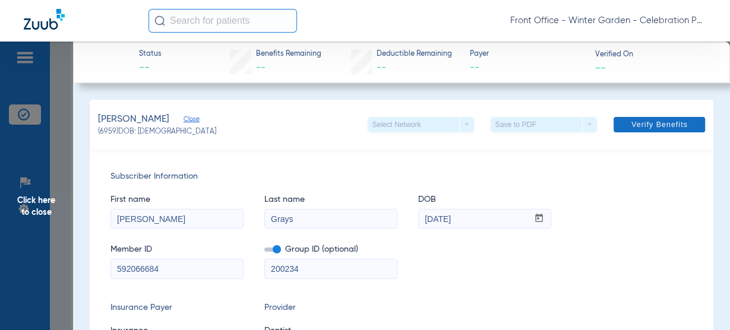
type input "592066684"
click at [641, 123] on span "Verify Benefits" at bounding box center [660, 125] width 56 height 10
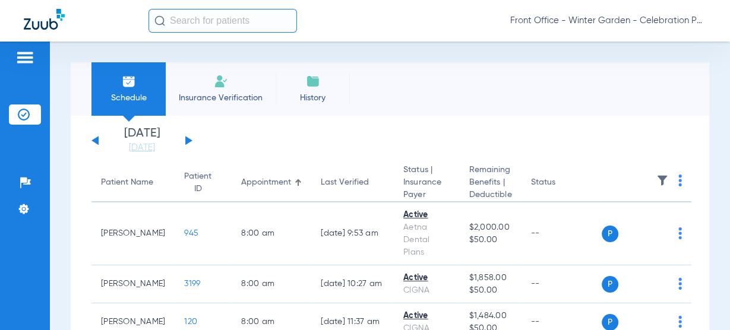
click at [159, 150] on link "[DATE]" at bounding box center [141, 148] width 71 height 12
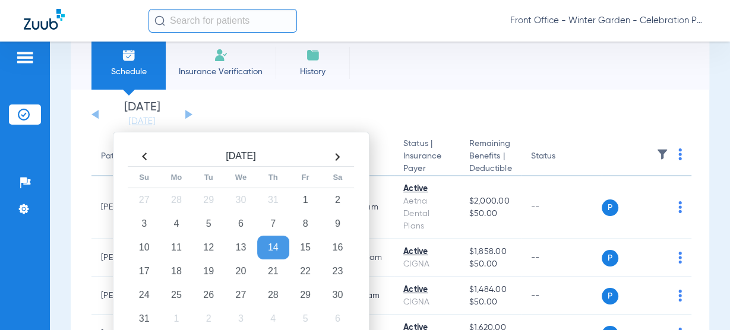
scroll to position [48, 0]
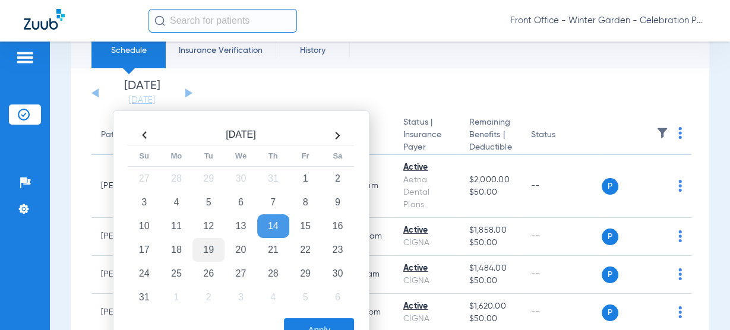
click at [210, 256] on td "19" at bounding box center [209, 250] width 32 height 24
click at [303, 320] on button "Apply" at bounding box center [319, 331] width 70 height 24
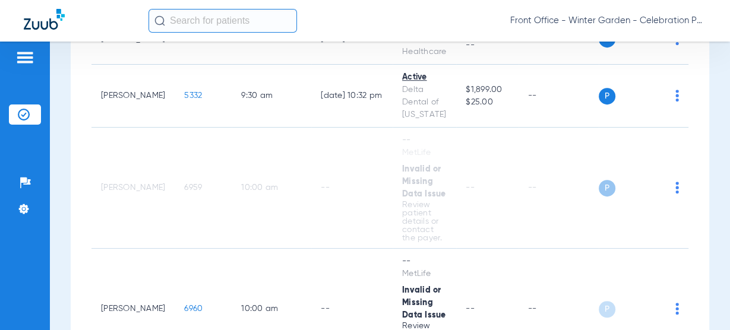
scroll to position [666, 0]
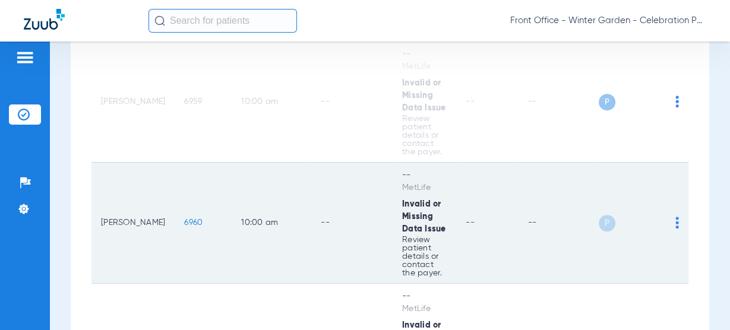
click at [184, 220] on span "6960" at bounding box center [193, 223] width 18 height 8
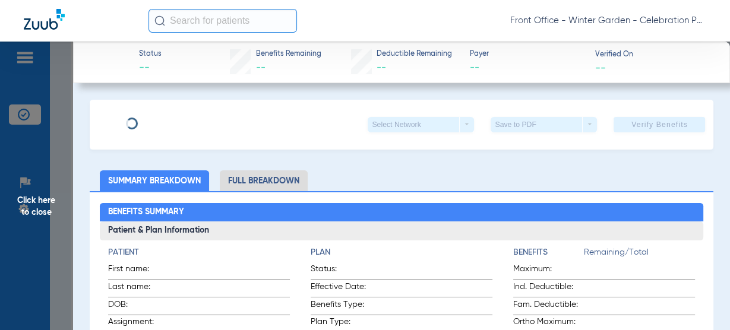
type input "Ashley"
type input "Grays"
type input "12/18/1990"
type input "200234"
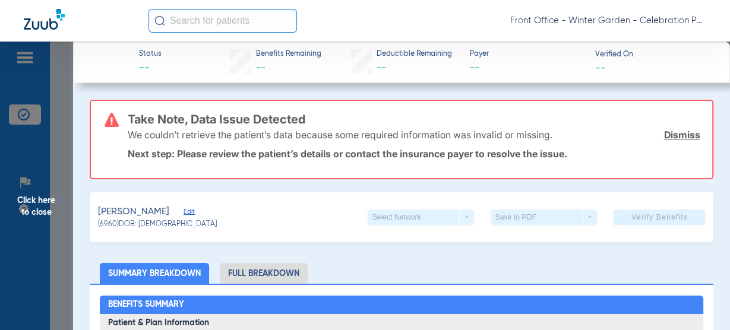
click at [194, 211] on span "Edit" at bounding box center [189, 213] width 11 height 11
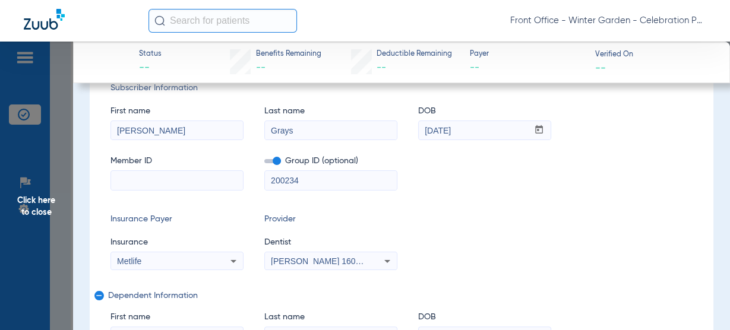
scroll to position [190, 0]
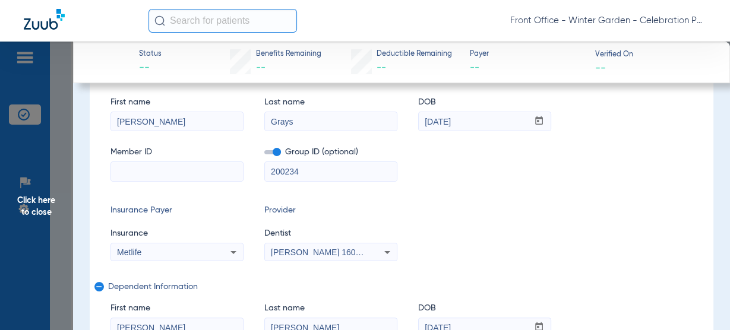
click at [194, 188] on div "Subscriber Information First name Ashley Last name Grays DOB mm / dd / yyyy 12/…" at bounding box center [402, 230] width 625 height 357
click at [200, 180] on input at bounding box center [177, 171] width 132 height 19
paste input "592066684"
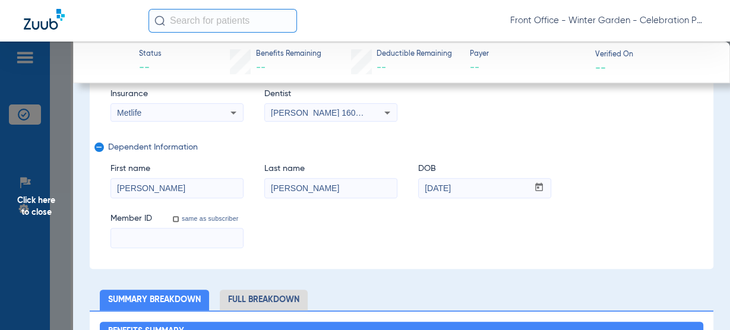
scroll to position [333, 0]
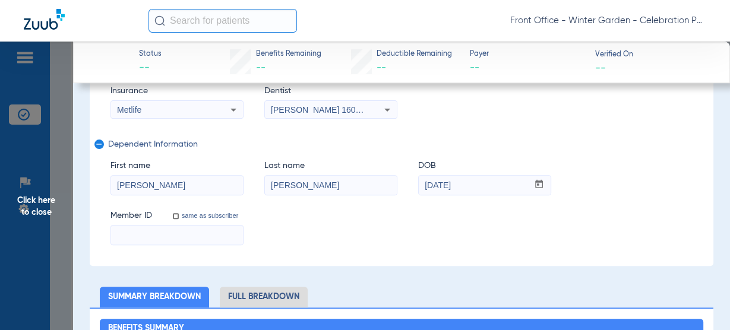
type input "592066684"
click at [171, 231] on input at bounding box center [177, 235] width 132 height 19
paste input "592066684"
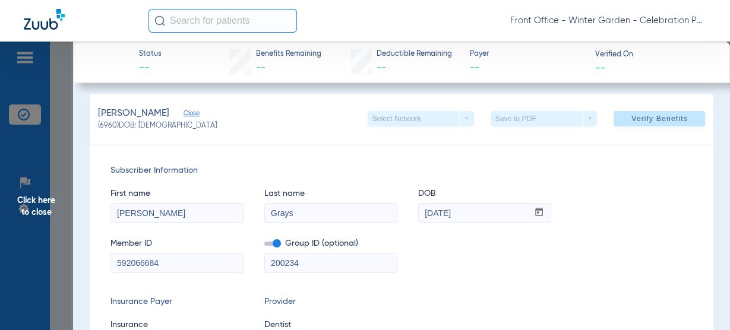
scroll to position [2, 0]
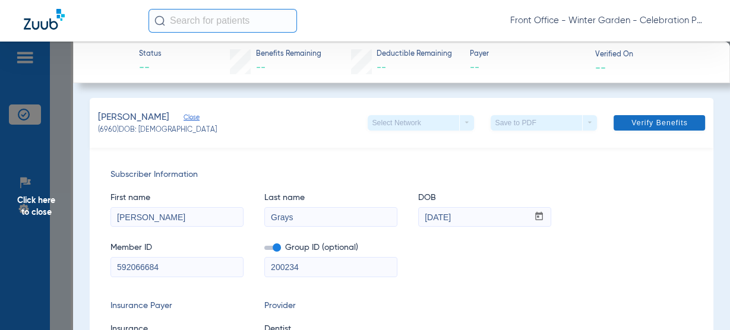
type input "592066684"
click at [636, 114] on span at bounding box center [660, 123] width 92 height 29
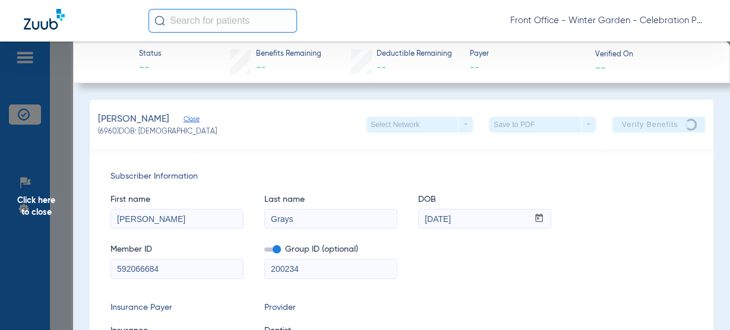
drag, startPoint x: 171, startPoint y: 269, endPoint x: 46, endPoint y: 263, distance: 124.9
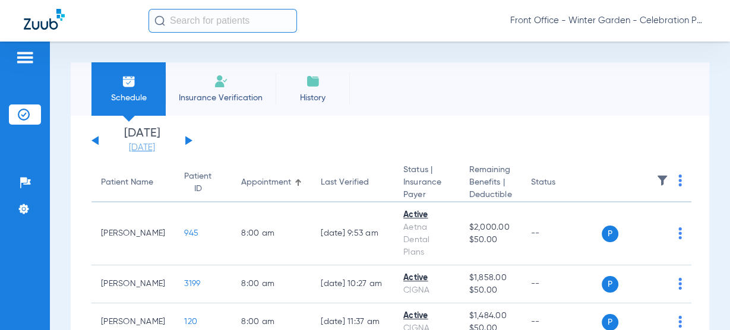
click at [160, 149] on link "[DATE]" at bounding box center [141, 148] width 71 height 12
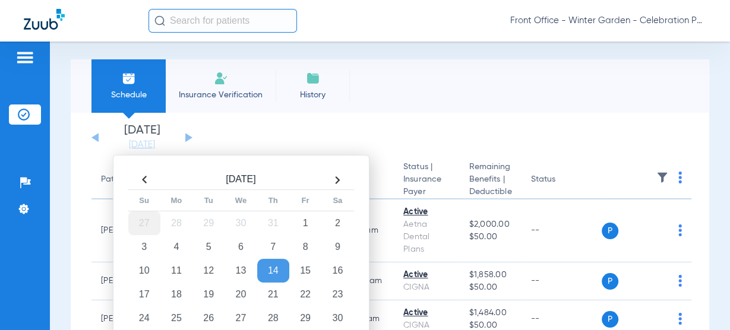
scroll to position [143, 0]
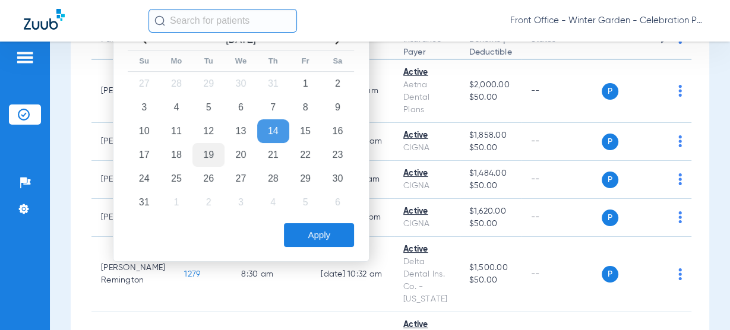
click at [206, 153] on td "19" at bounding box center [209, 155] width 32 height 24
click at [343, 241] on button "Apply" at bounding box center [319, 235] width 70 height 24
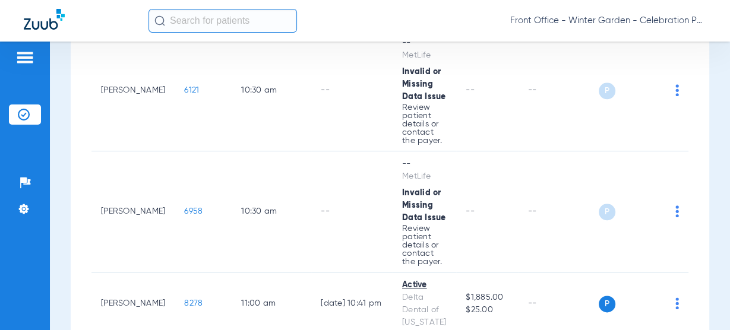
scroll to position [1189, 0]
